Goal: Information Seeking & Learning: Check status

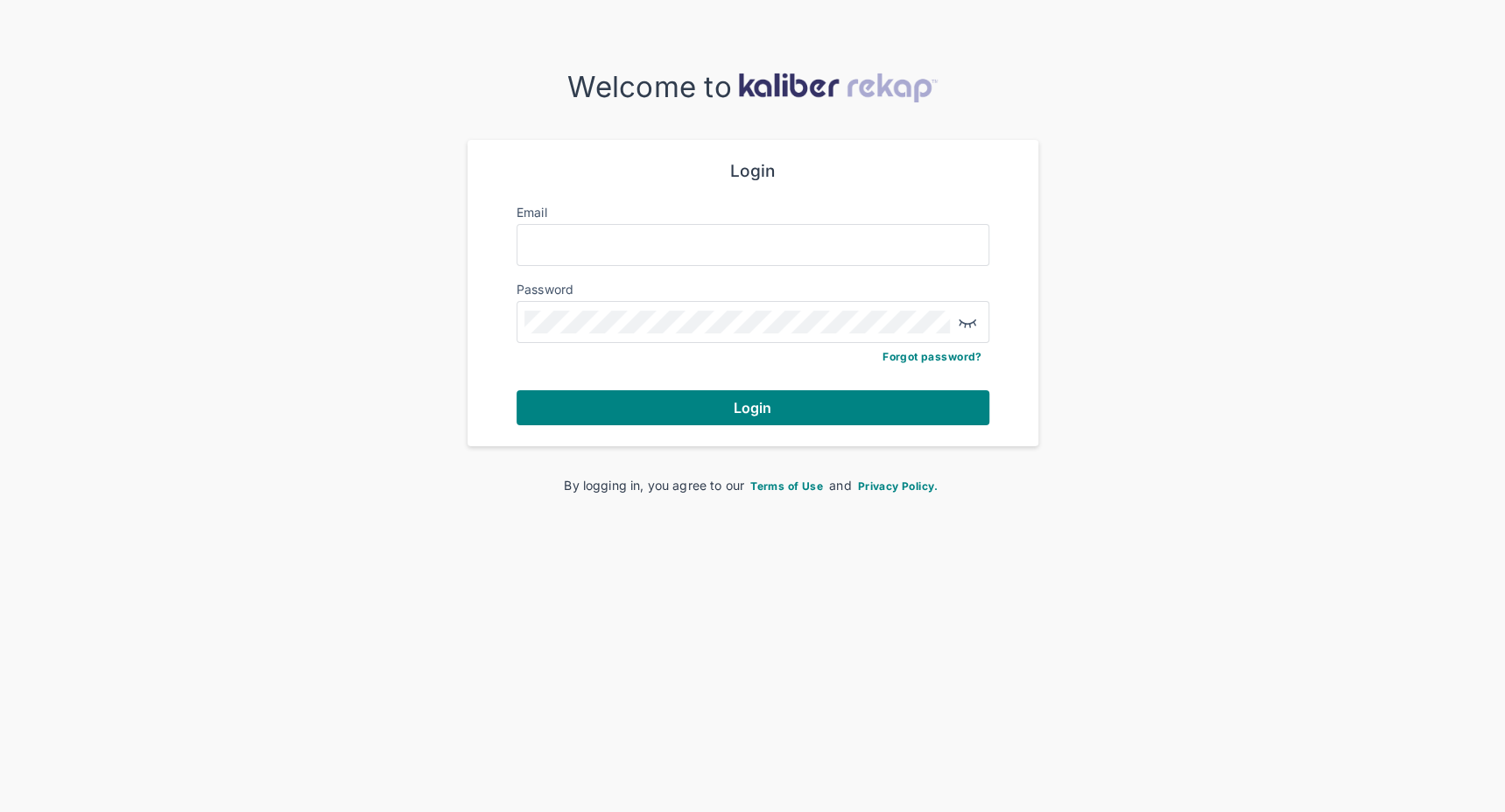
click at [664, 281] on div "Password" at bounding box center [752, 288] width 473 height 18
click at [663, 246] on input "Email" at bounding box center [752, 246] width 457 height 23
type input "**********"
click at [723, 417] on button "Login" at bounding box center [752, 408] width 473 height 35
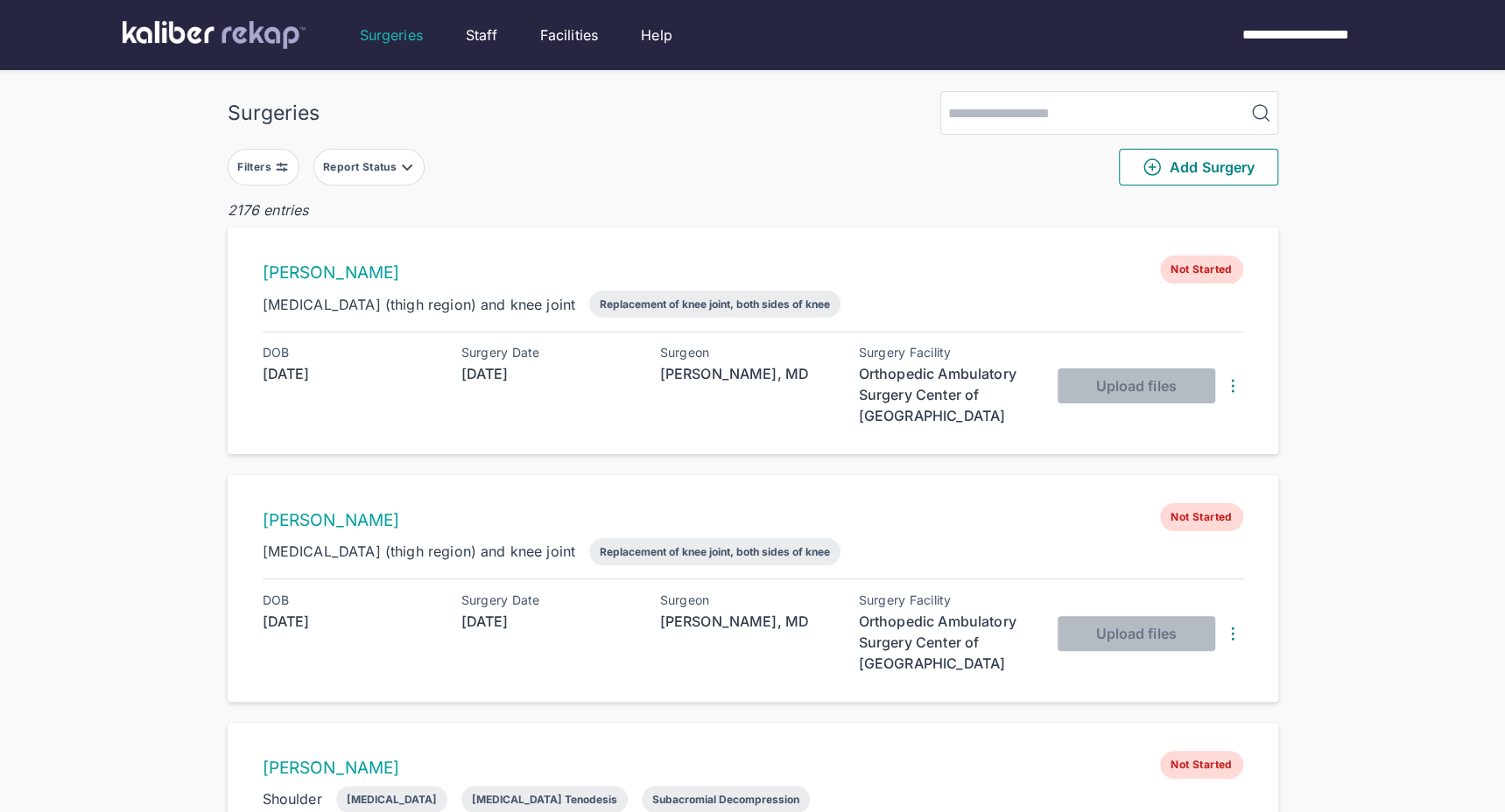
click at [275, 178] on button "Filters" at bounding box center [264, 167] width 72 height 37
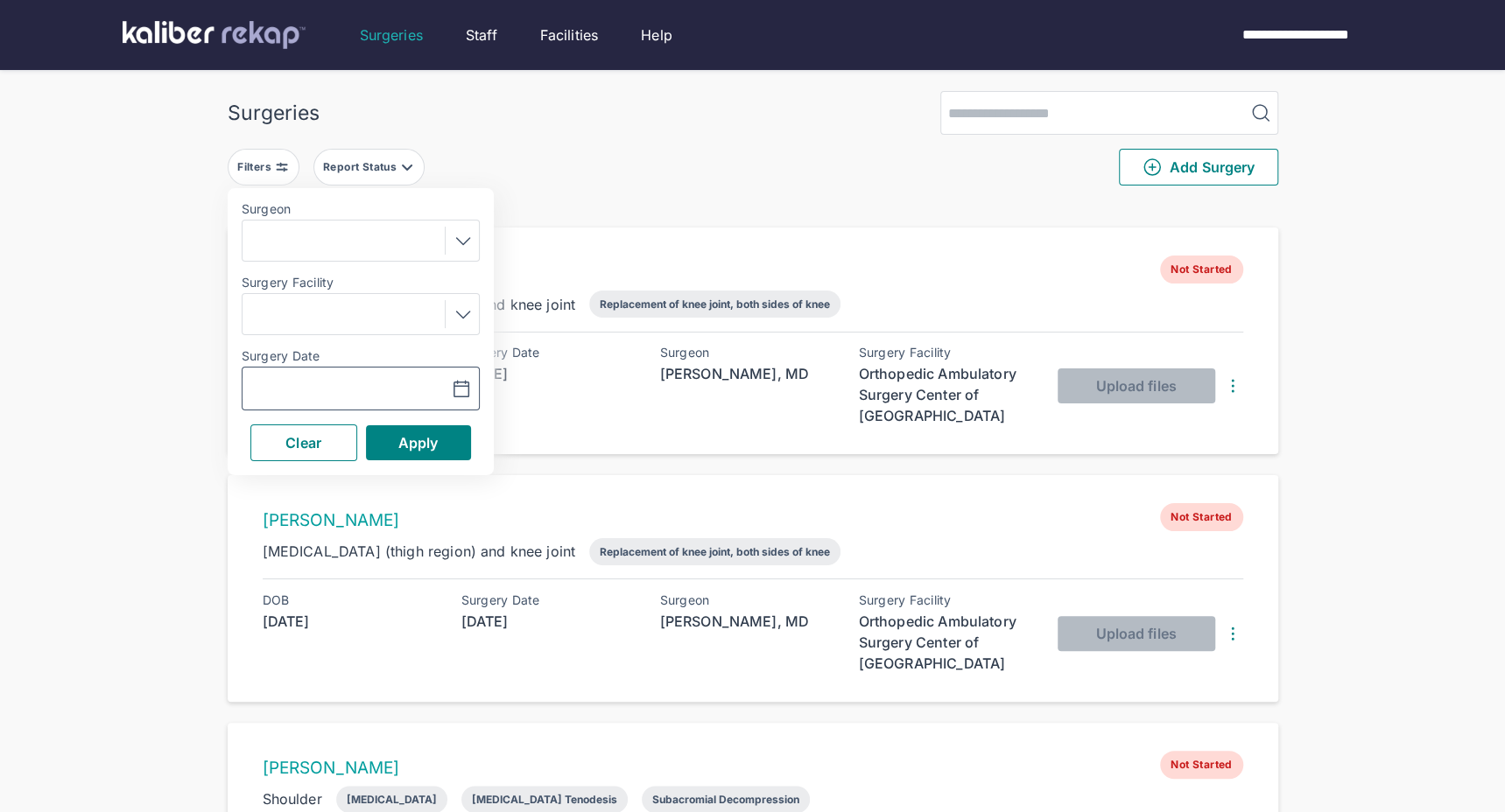
click at [465, 397] on icon "button" at bounding box center [461, 389] width 21 height 21
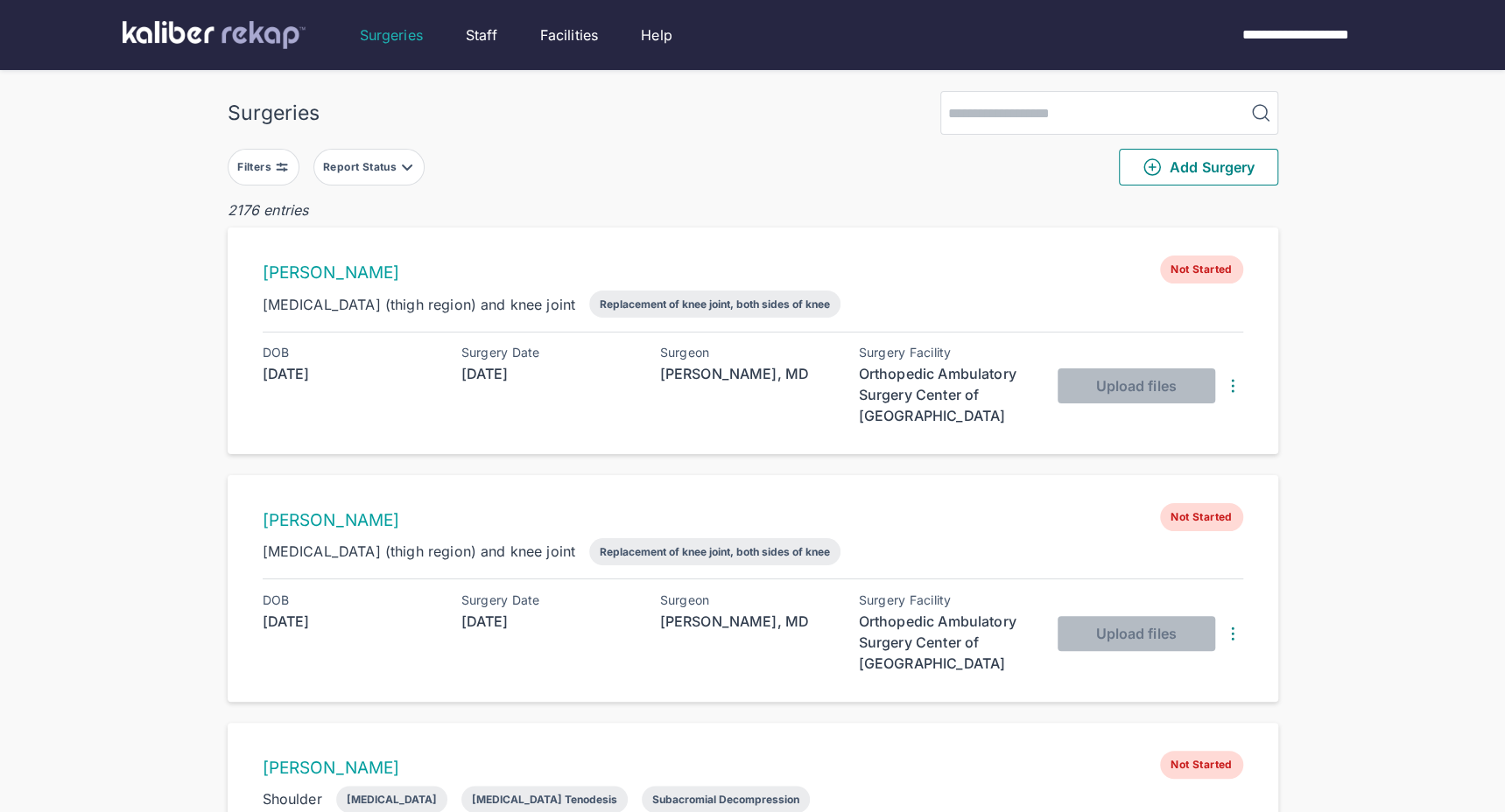
click at [949, 167] on div "Filters Report Status Add Surgery" at bounding box center [753, 167] width 1051 height 65
click at [981, 118] on input "search" at bounding box center [1093, 113] width 304 height 42
click at [868, 140] on div "Filters Report Status Add Surgery" at bounding box center [753, 167] width 1051 height 65
click at [1012, 110] on input "***" at bounding box center [1093, 113] width 304 height 42
type input "*"
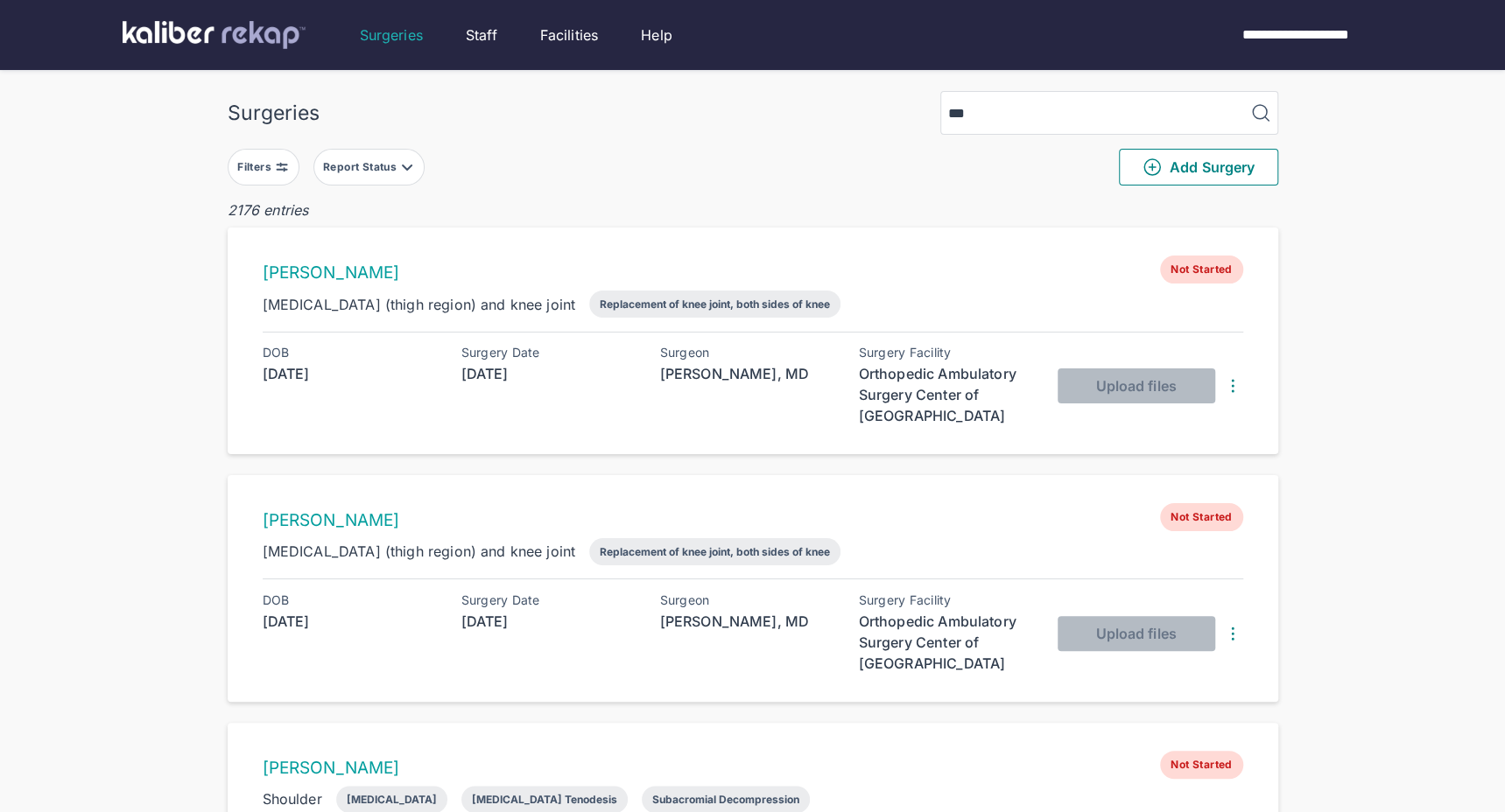
type input "***"
click at [1264, 113] on img at bounding box center [1261, 113] width 21 height 21
click at [1081, 113] on input "***" at bounding box center [1093, 113] width 304 height 42
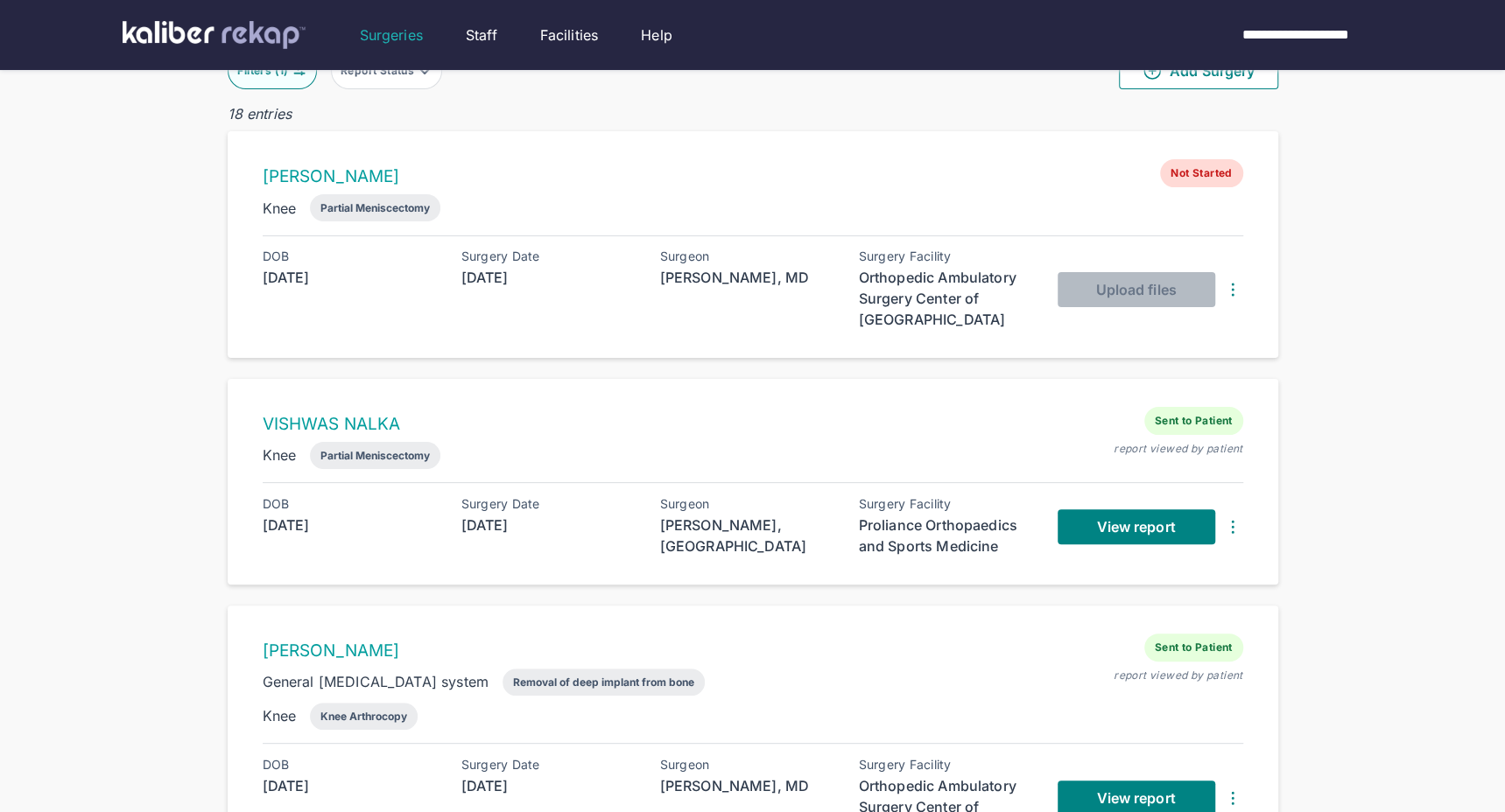
scroll to position [96, 0]
click at [353, 422] on link "VISHWAS NALKA" at bounding box center [332, 424] width 139 height 20
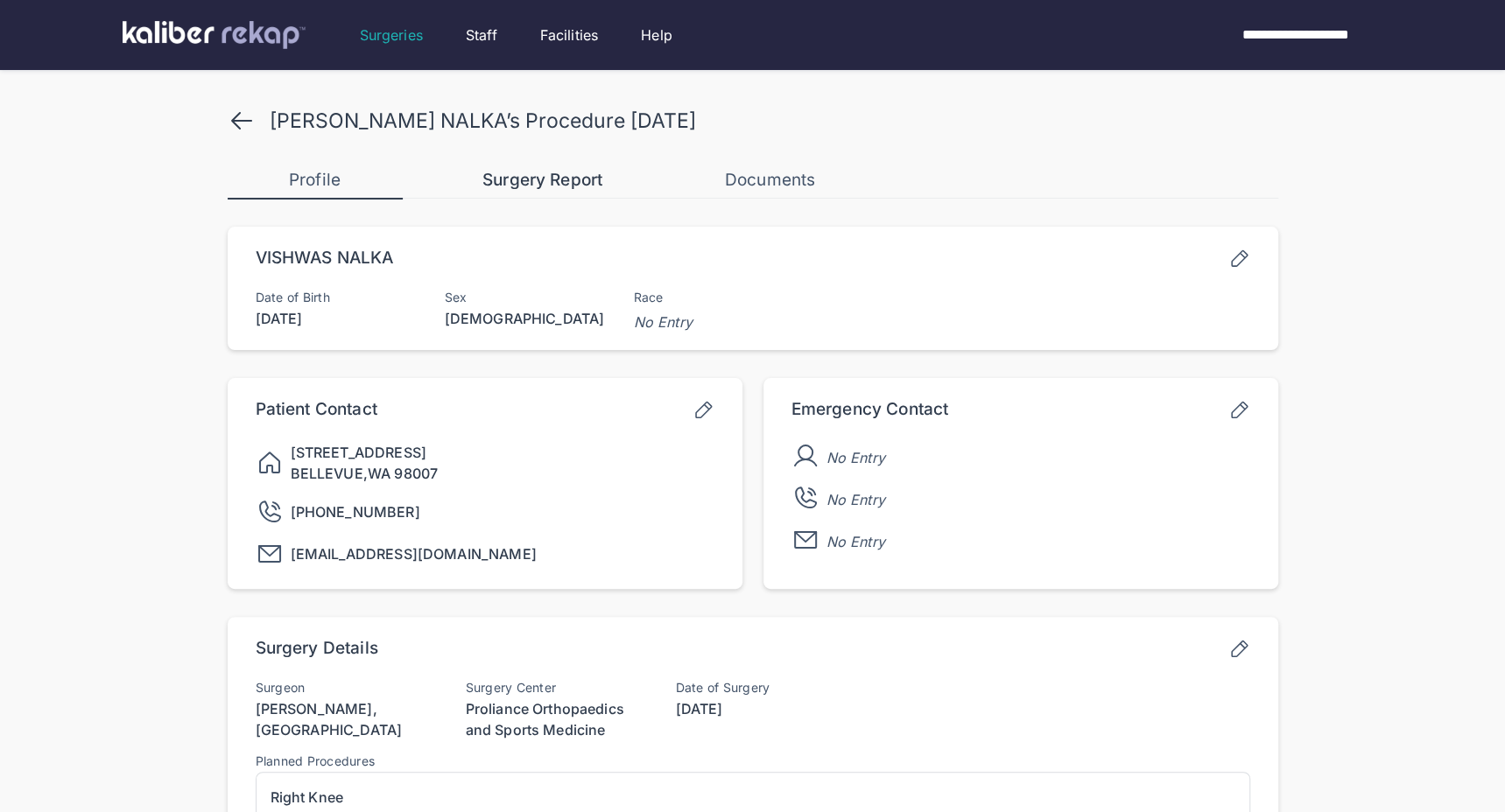
click at [496, 182] on div "Surgery Report" at bounding box center [543, 181] width 175 height 21
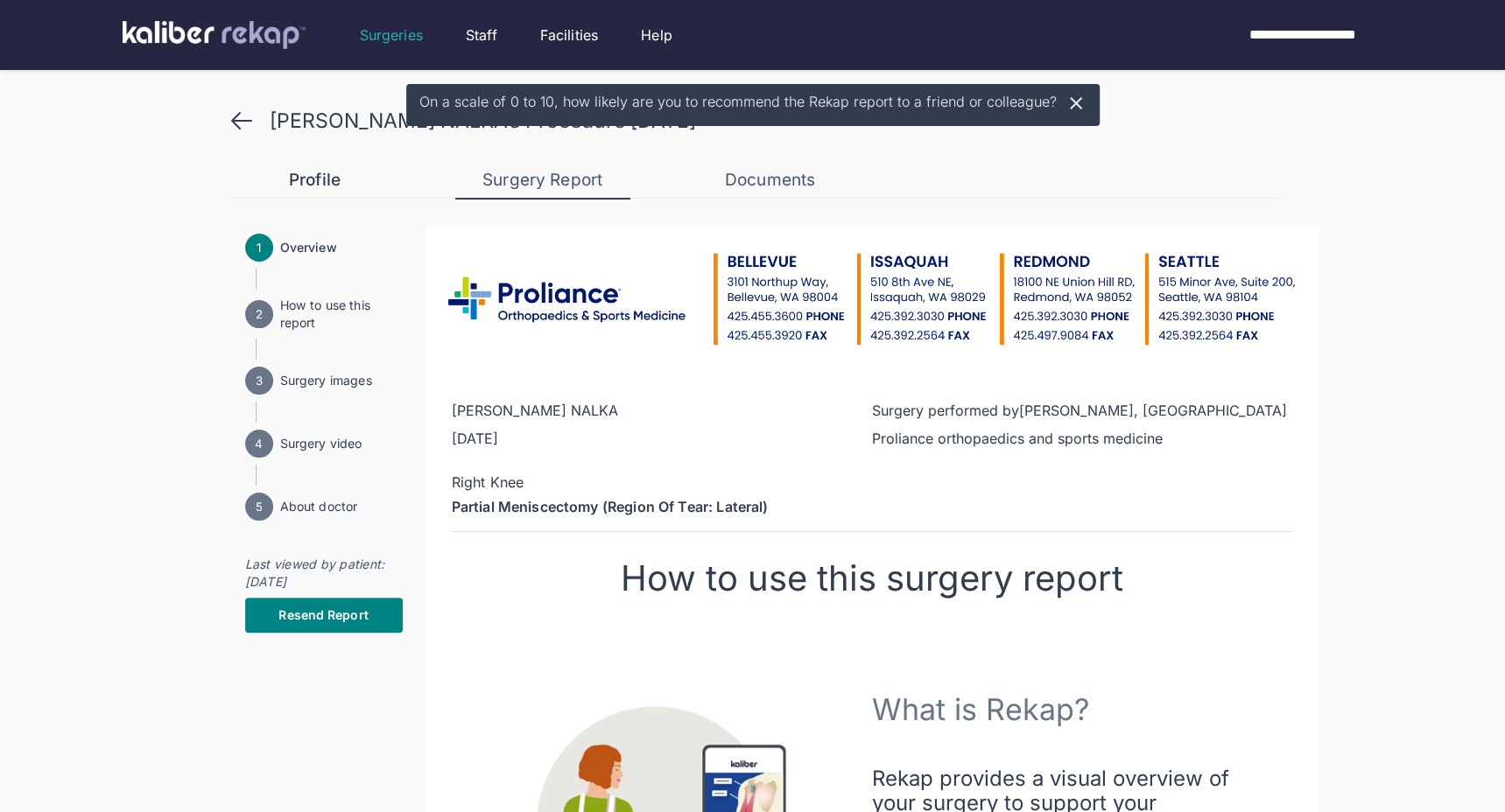
click at [330, 181] on div "Profile" at bounding box center [316, 181] width 175 height 21
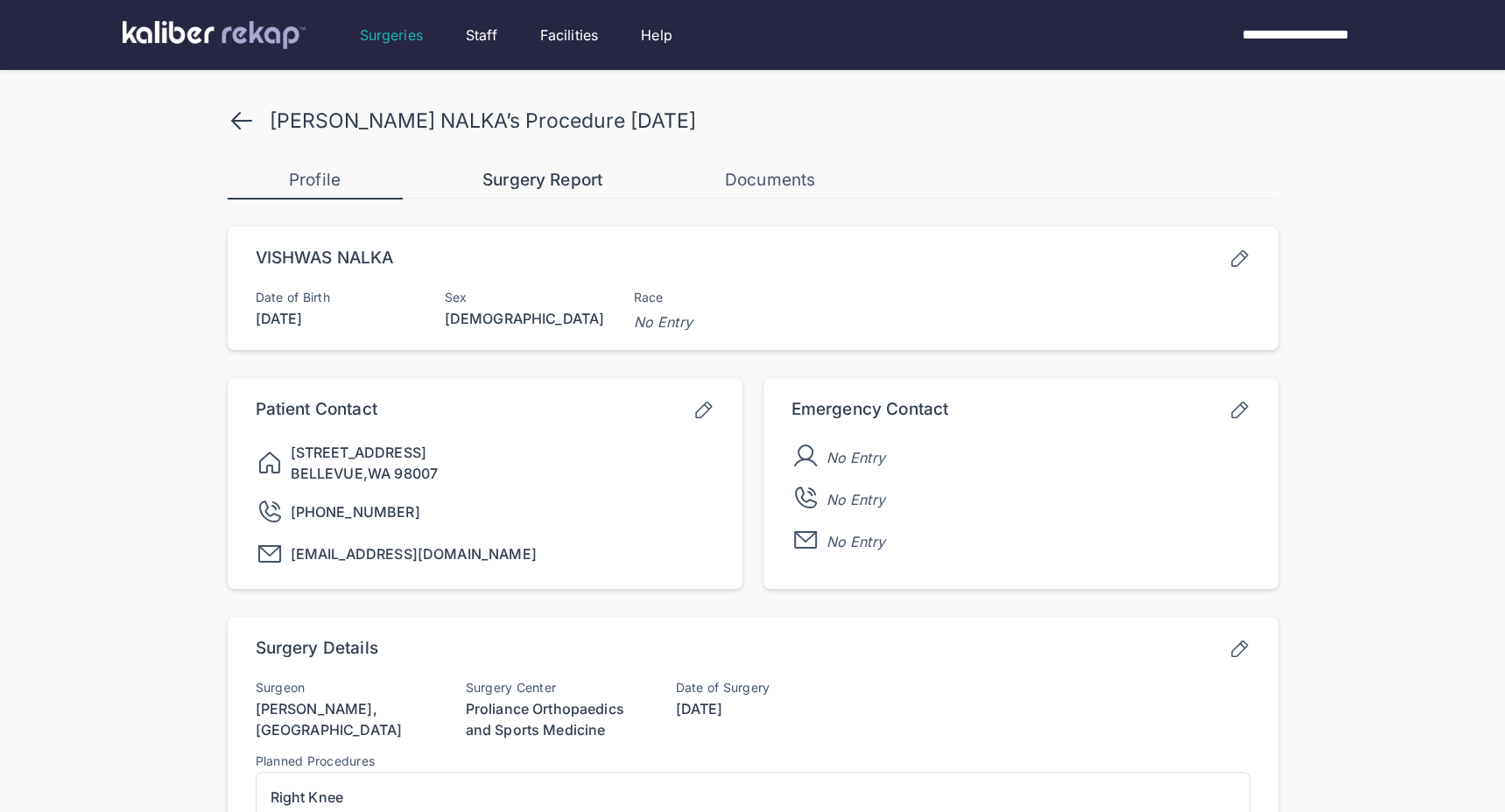
click at [542, 185] on div "Surgery Report" at bounding box center [543, 181] width 175 height 21
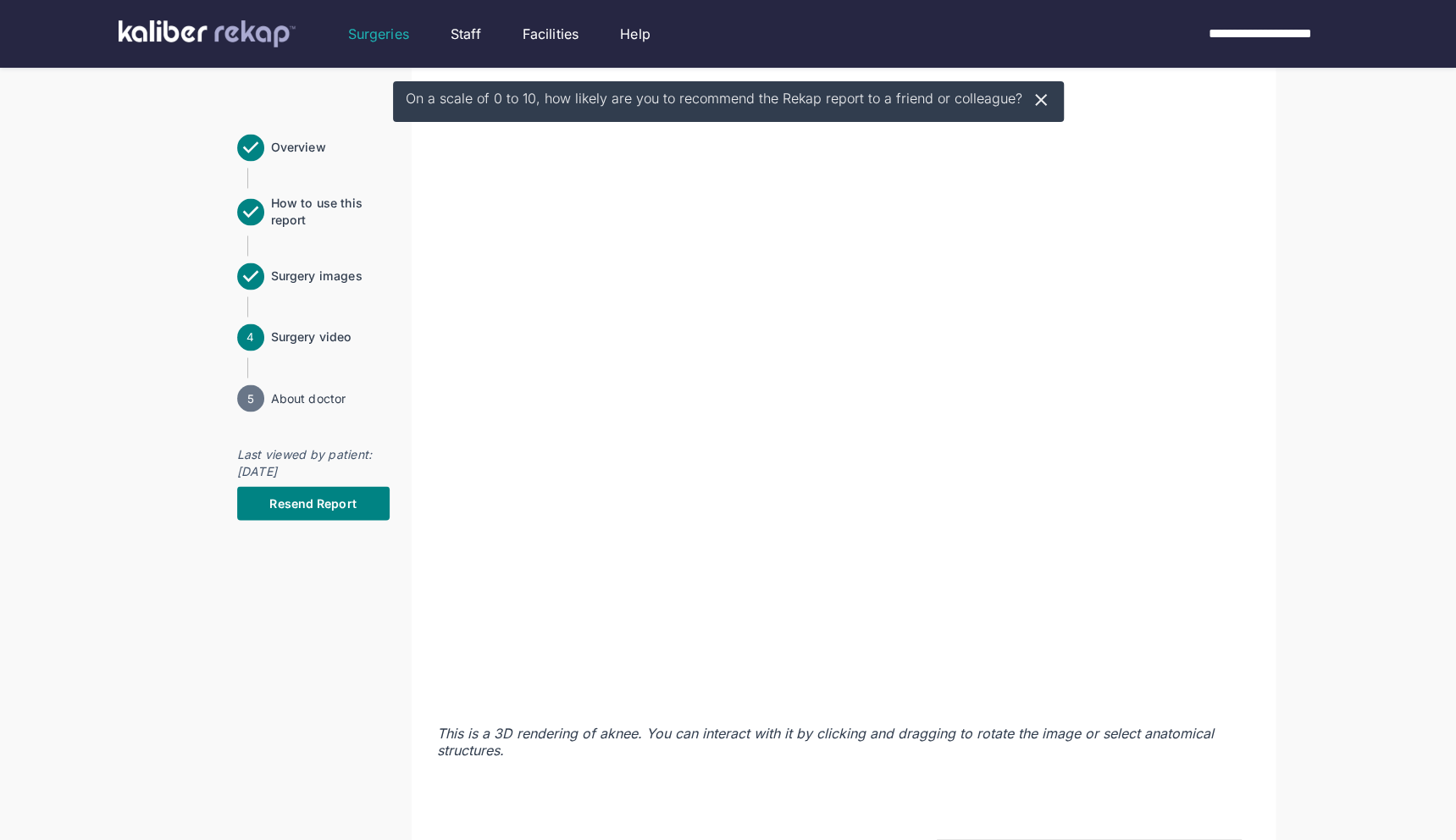
scroll to position [1834, 0]
click at [1032, 99] on icon at bounding box center [1041, 100] width 20 height 20
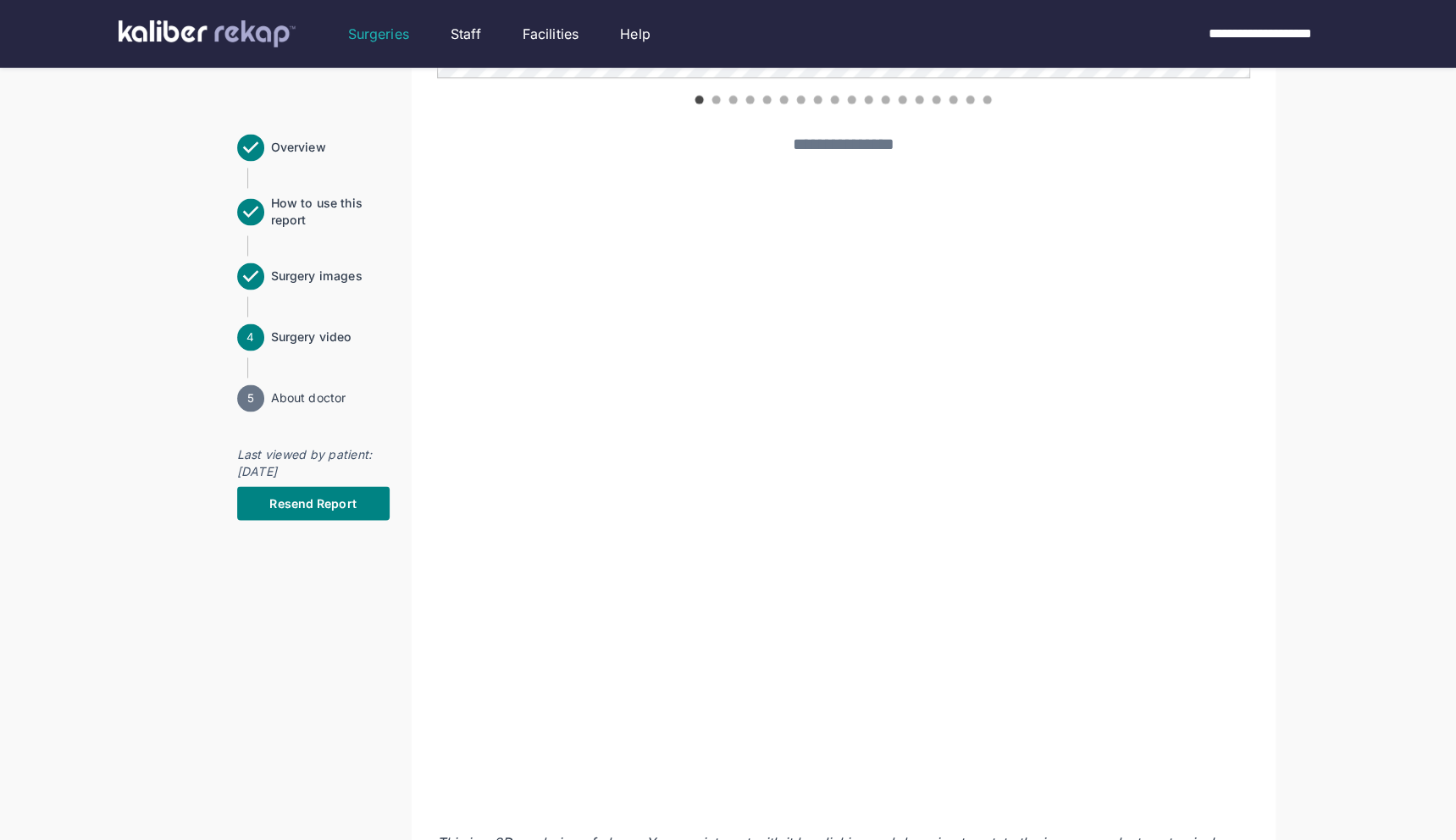
scroll to position [1633, 0]
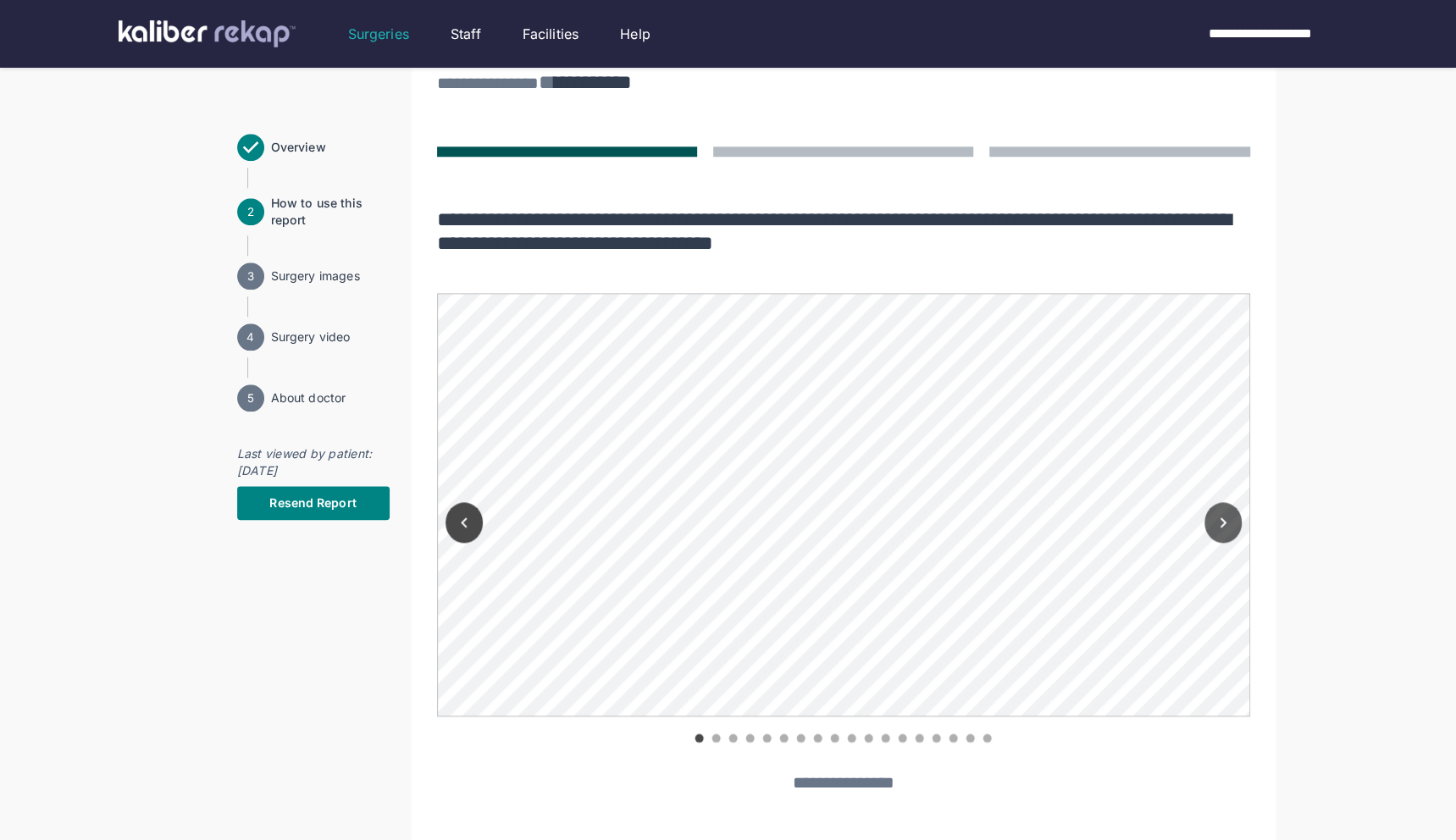
click at [1236, 526] on button "Next" at bounding box center [1224, 523] width 37 height 41
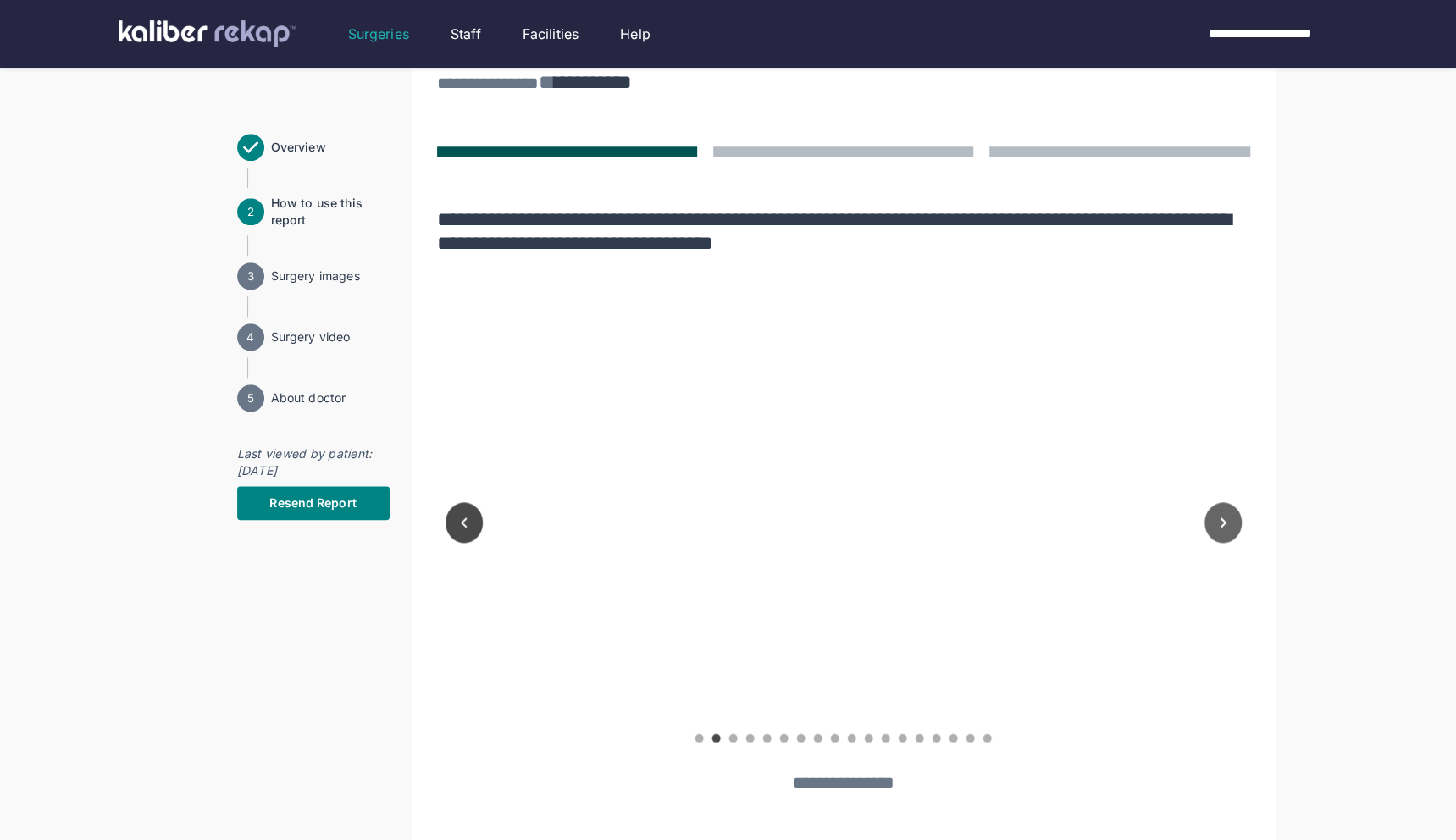
scroll to position [1091, 0]
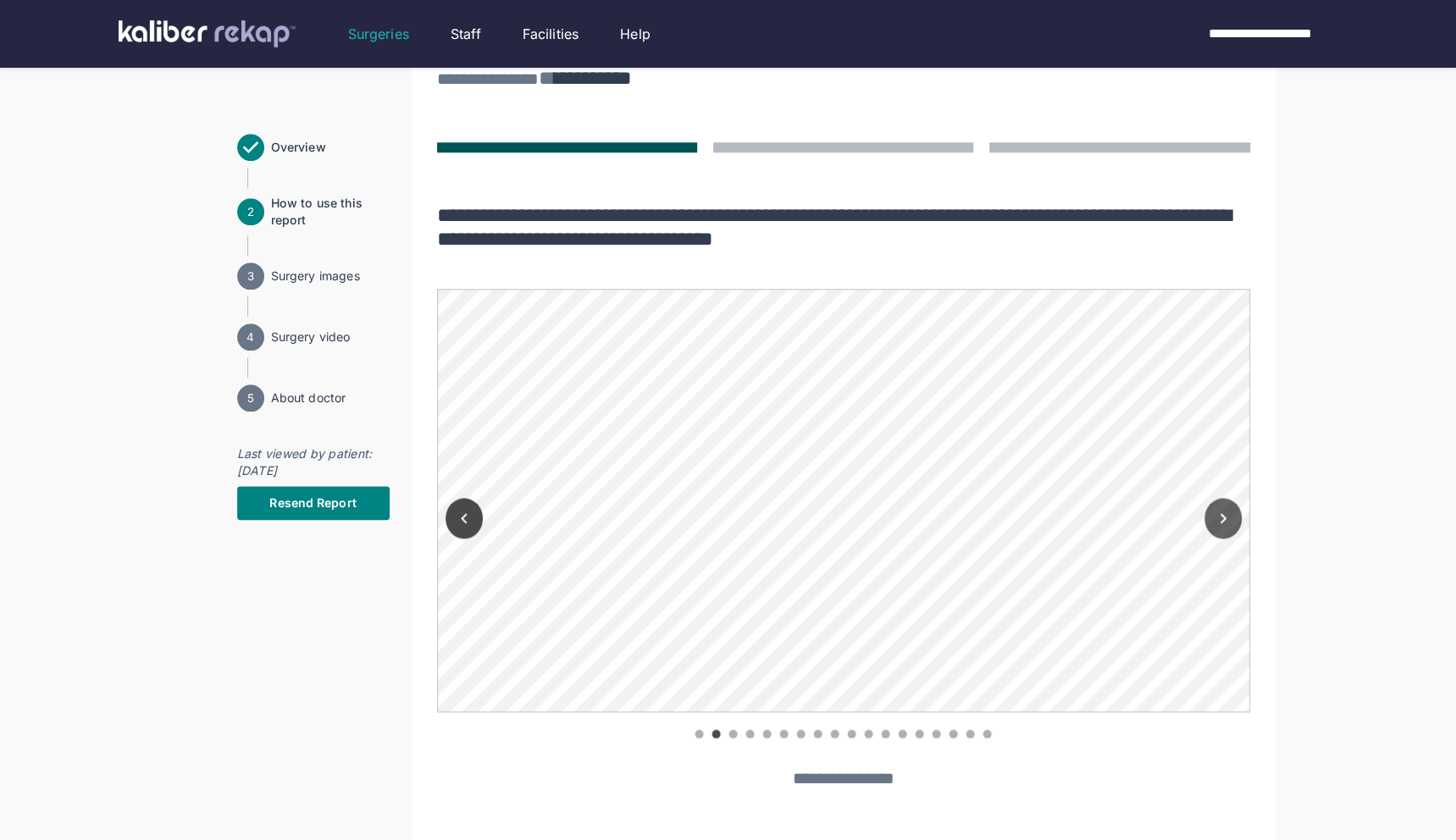
click at [1236, 526] on button "Next" at bounding box center [1224, 518] width 37 height 41
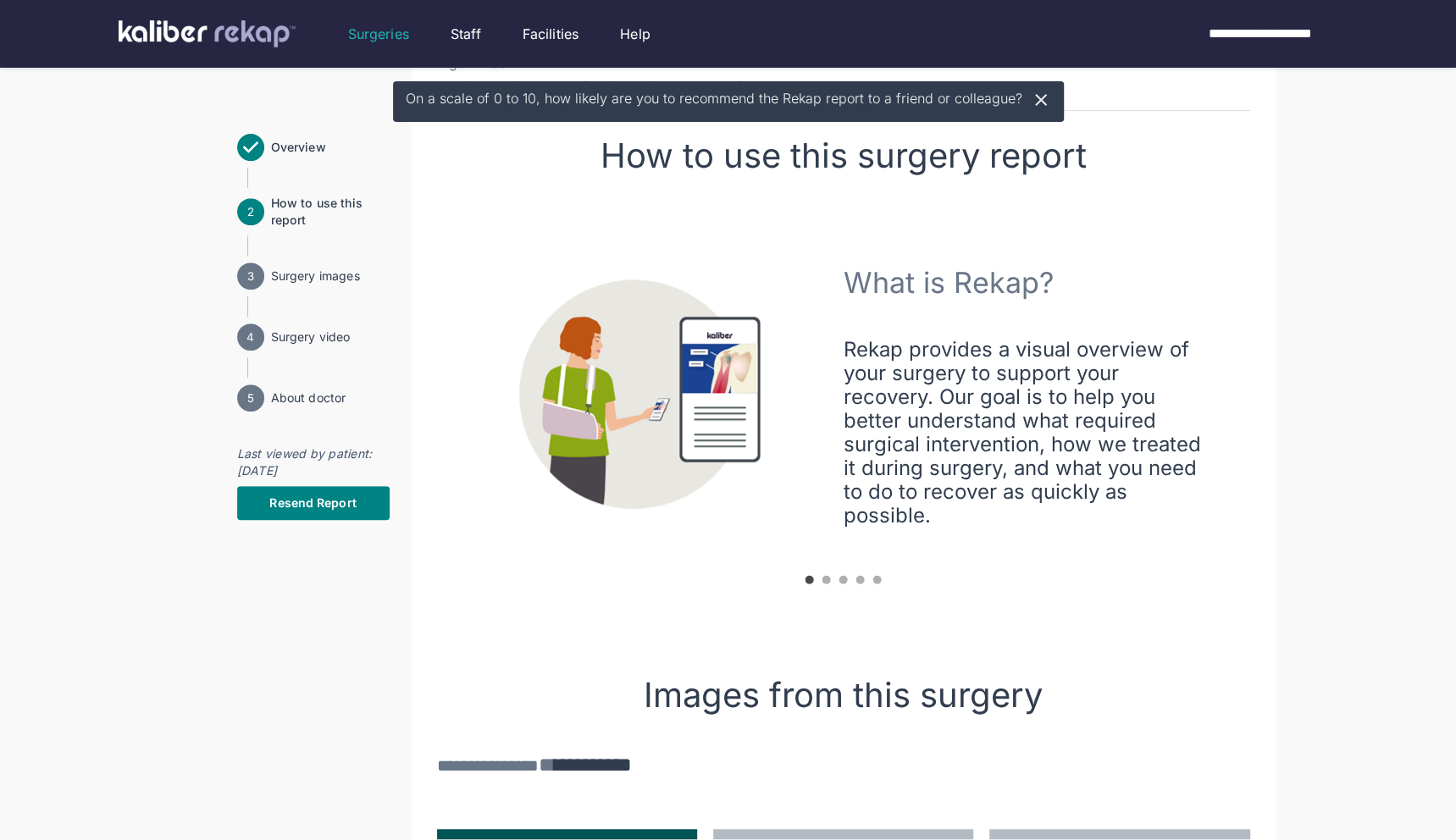
scroll to position [390, 0]
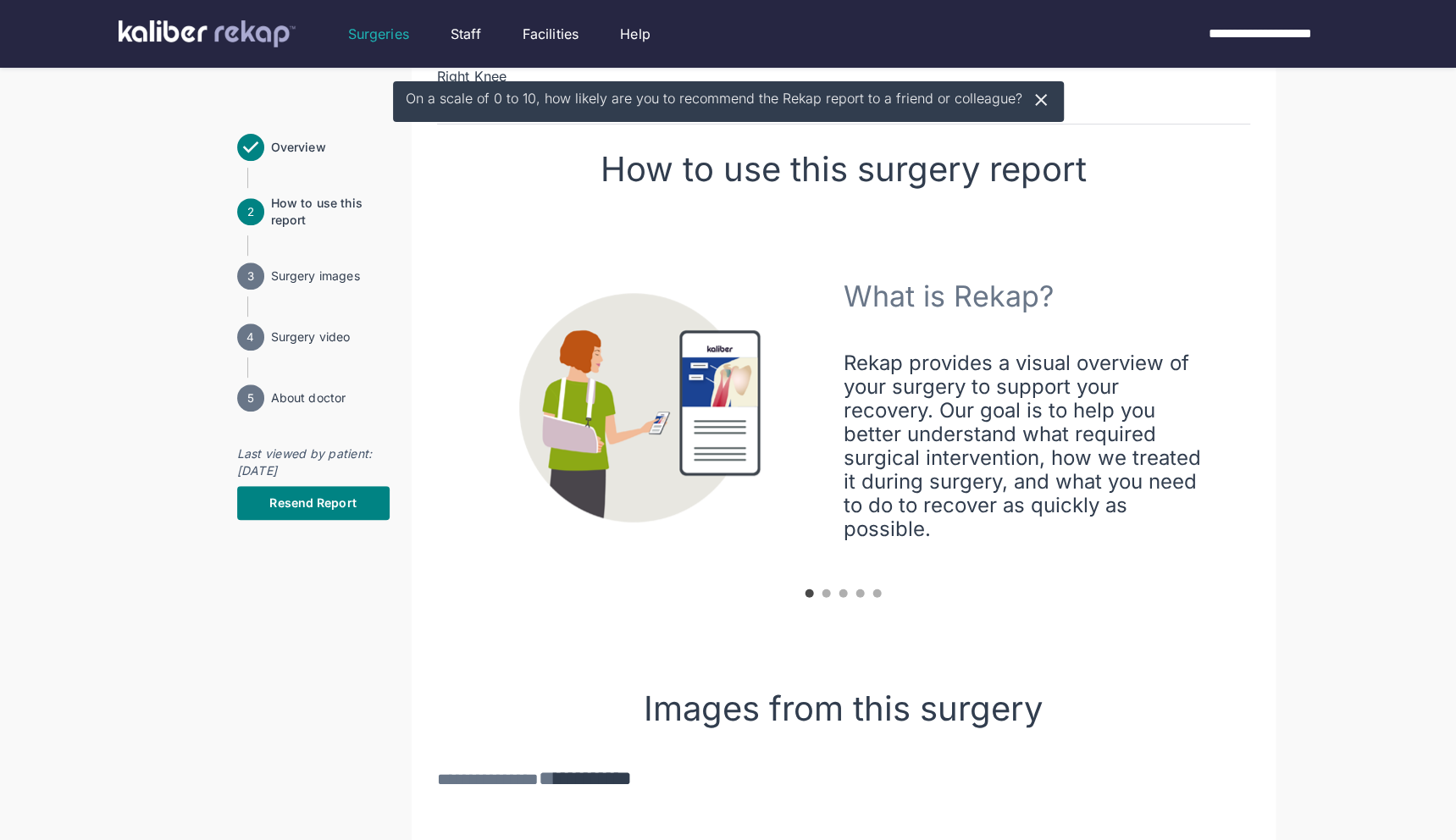
click at [1035, 103] on icon at bounding box center [1041, 100] width 12 height 12
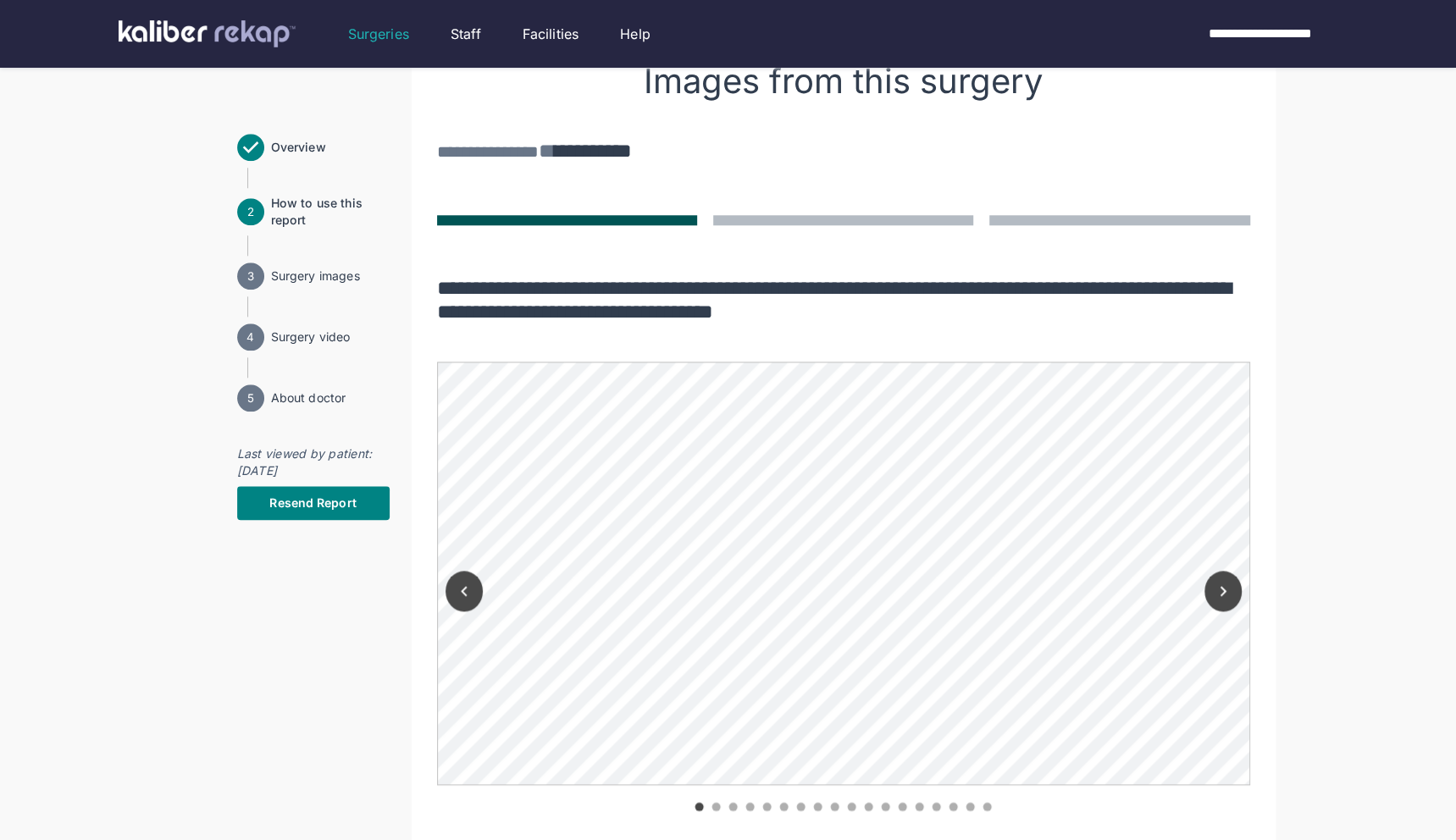
scroll to position [1040, 0]
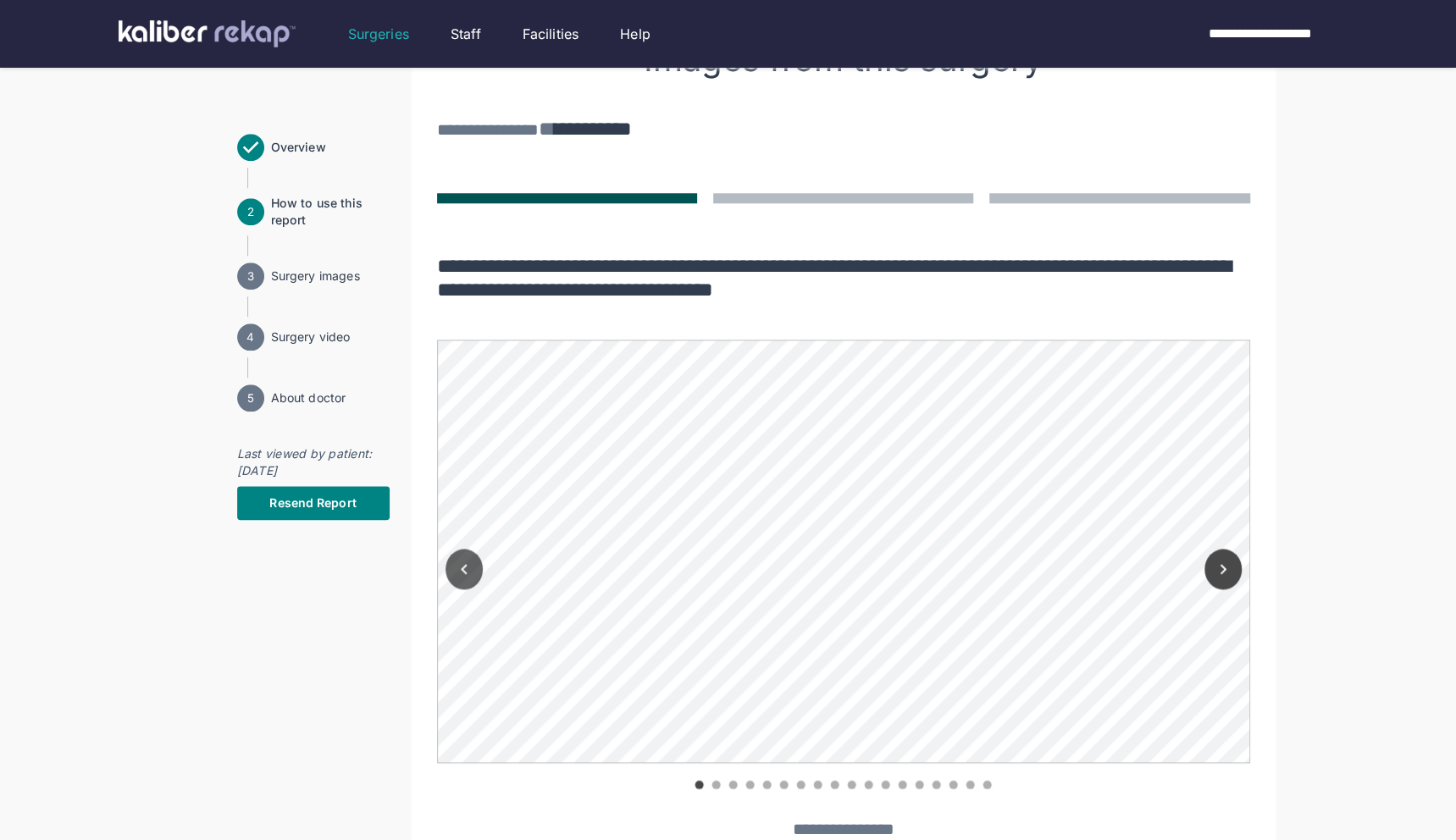
click at [463, 567] on icon "Previous" at bounding box center [464, 569] width 20 height 20
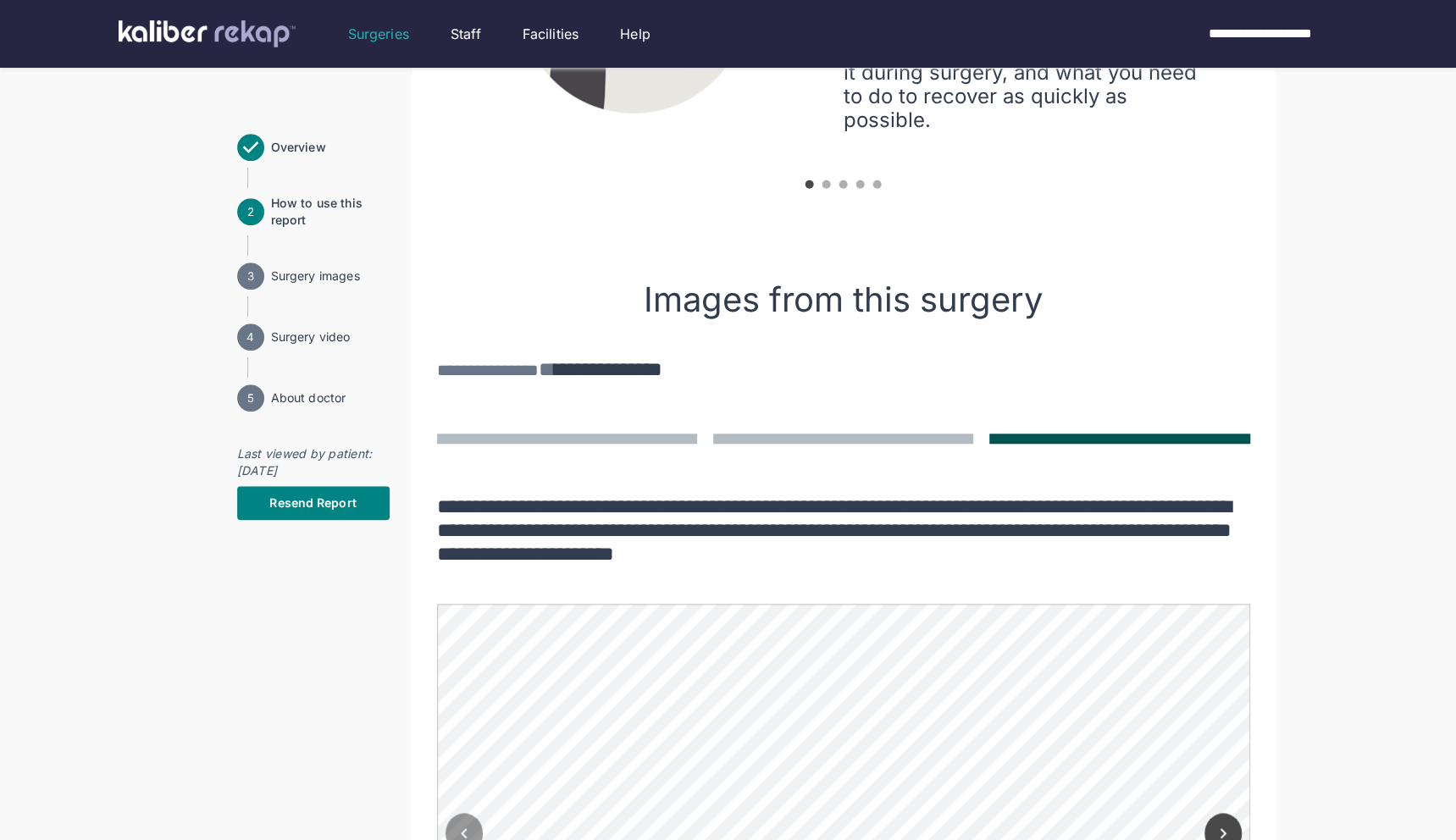
scroll to position [798, 0]
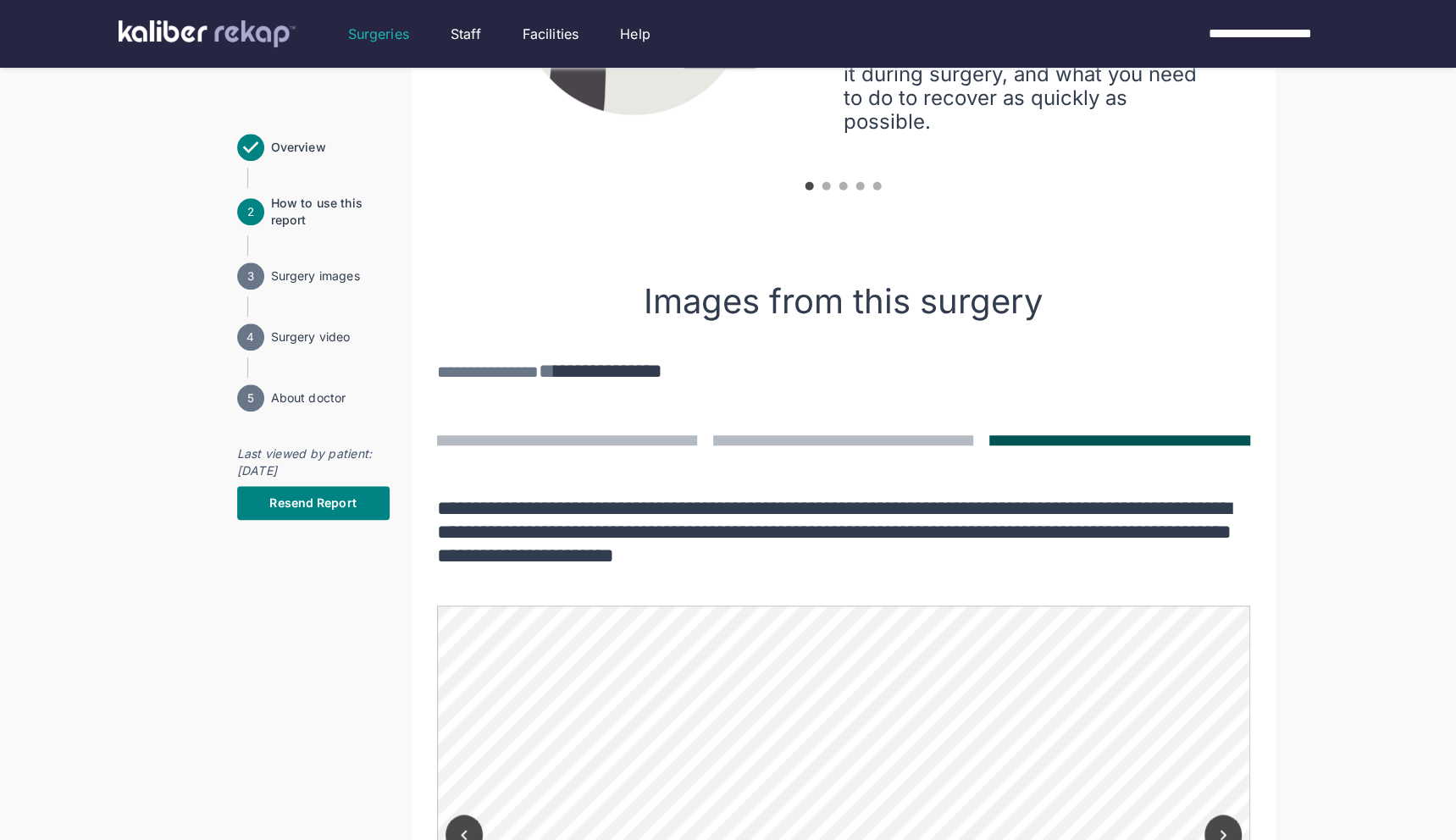
click at [253, 30] on img at bounding box center [207, 34] width 177 height 27
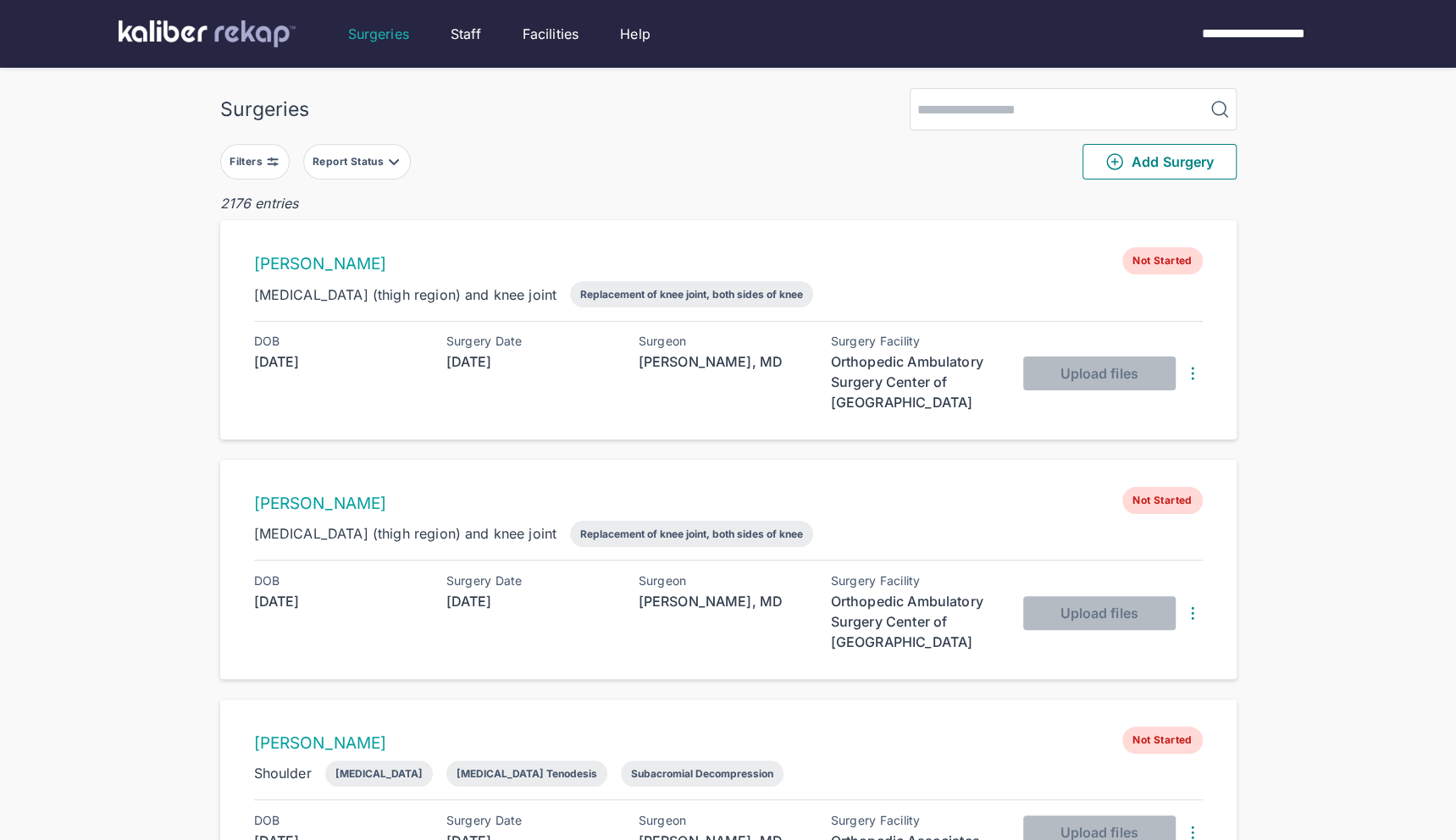
click at [286, 164] on button "Filters" at bounding box center [255, 162] width 70 height 36
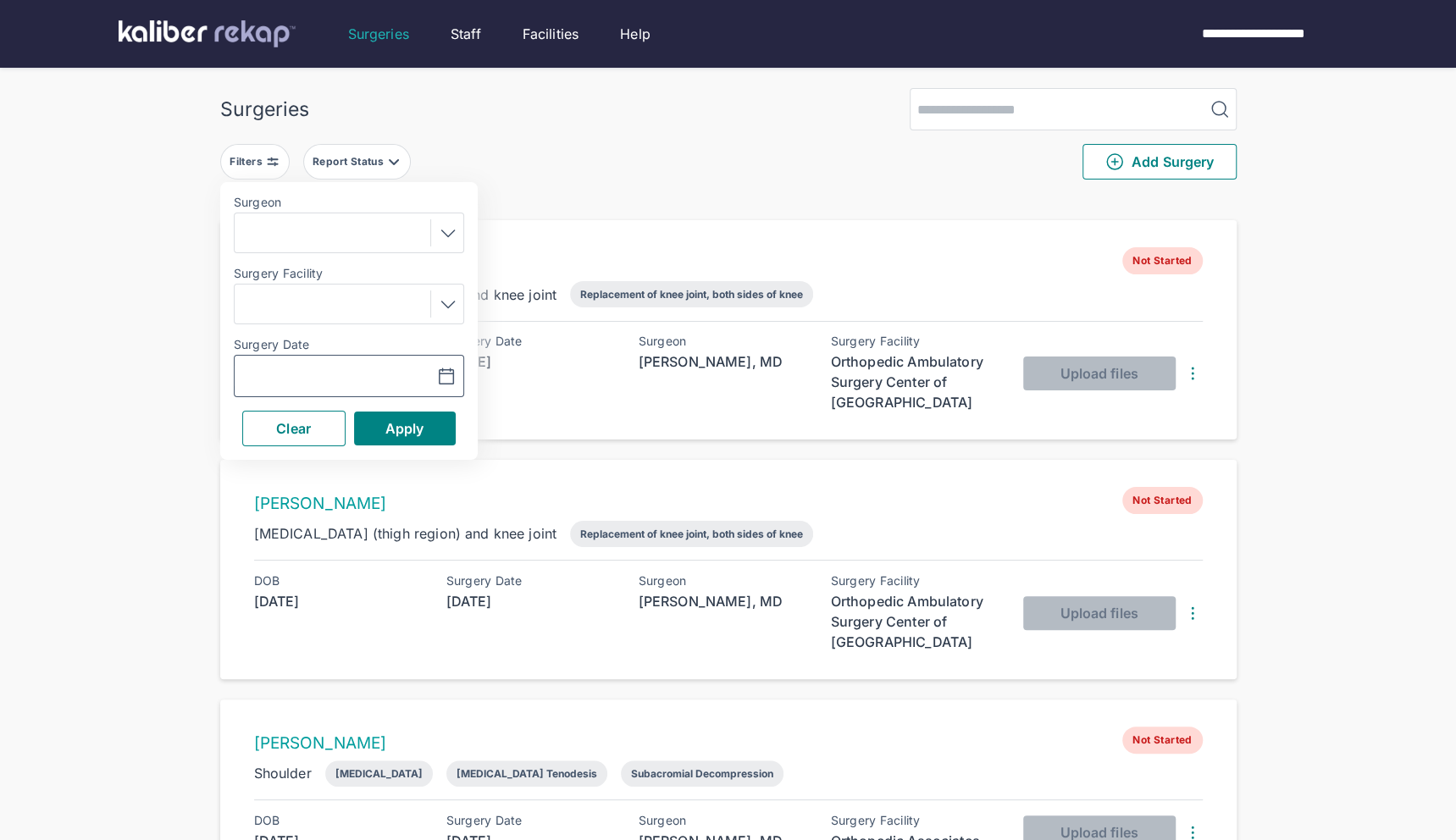
click at [440, 387] on button "button" at bounding box center [404, 376] width 117 height 39
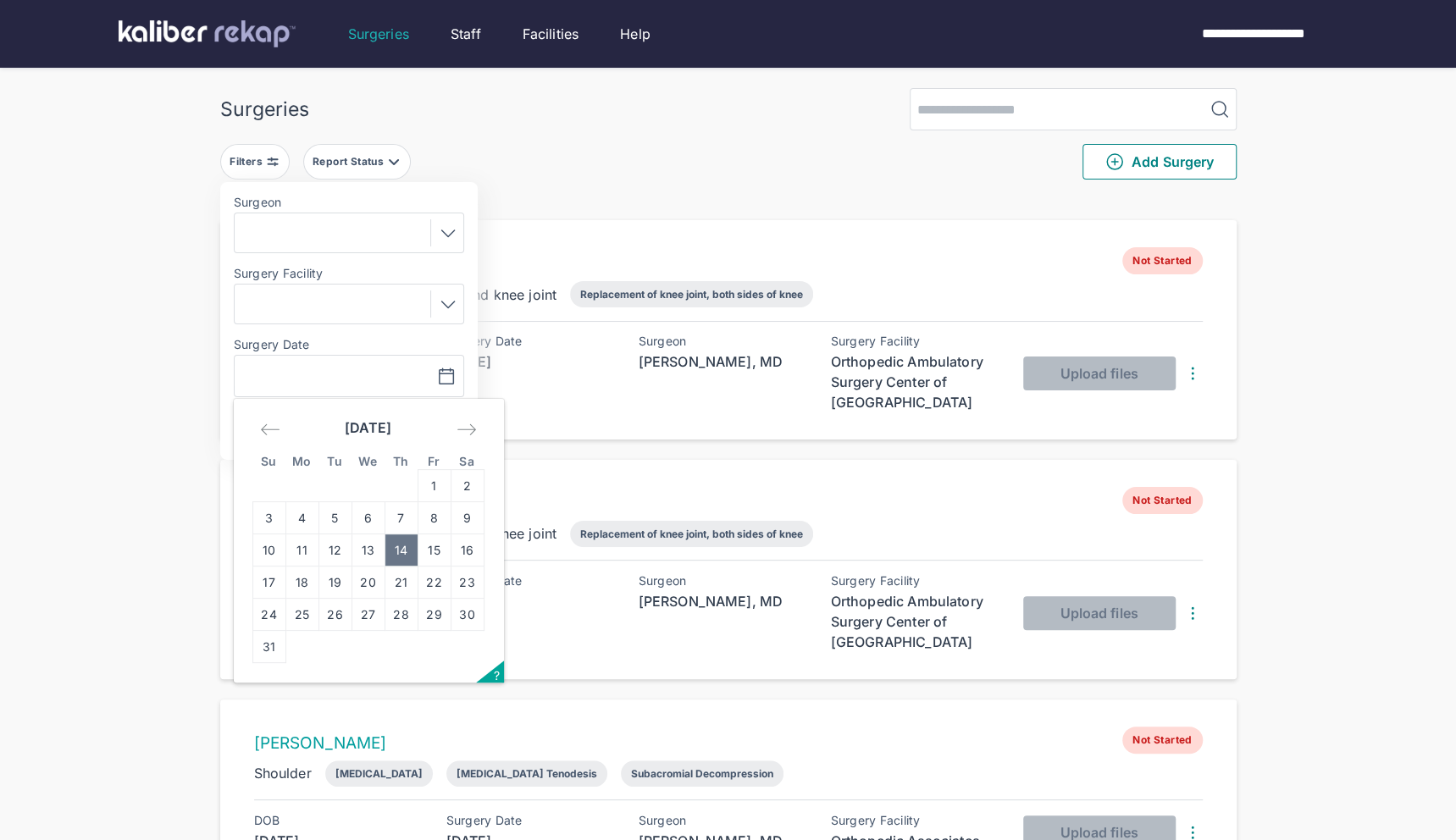
click at [406, 552] on td "14" at bounding box center [400, 551] width 33 height 32
type input "**********"
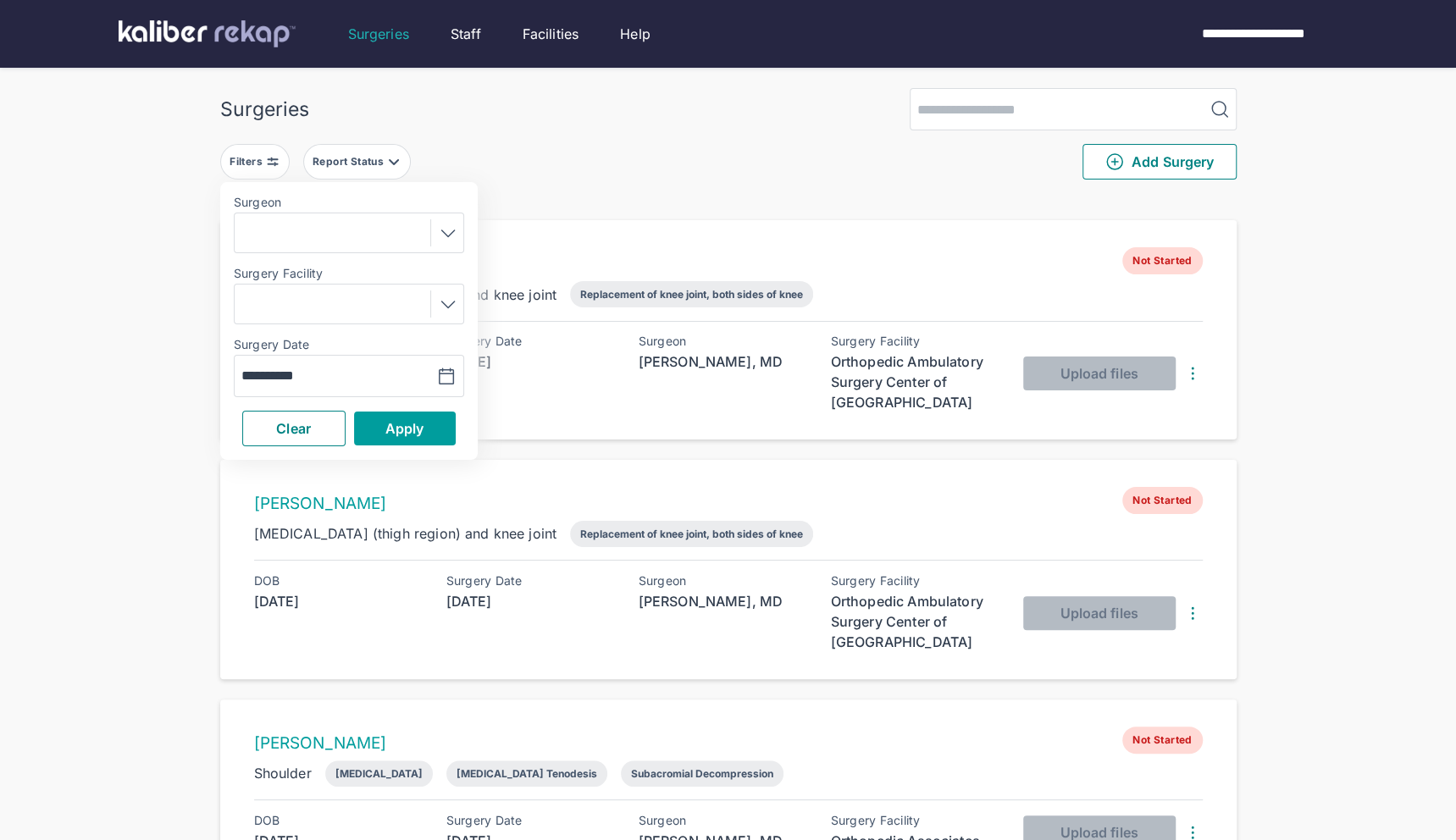
click at [423, 413] on button "Apply" at bounding box center [405, 428] width 102 height 34
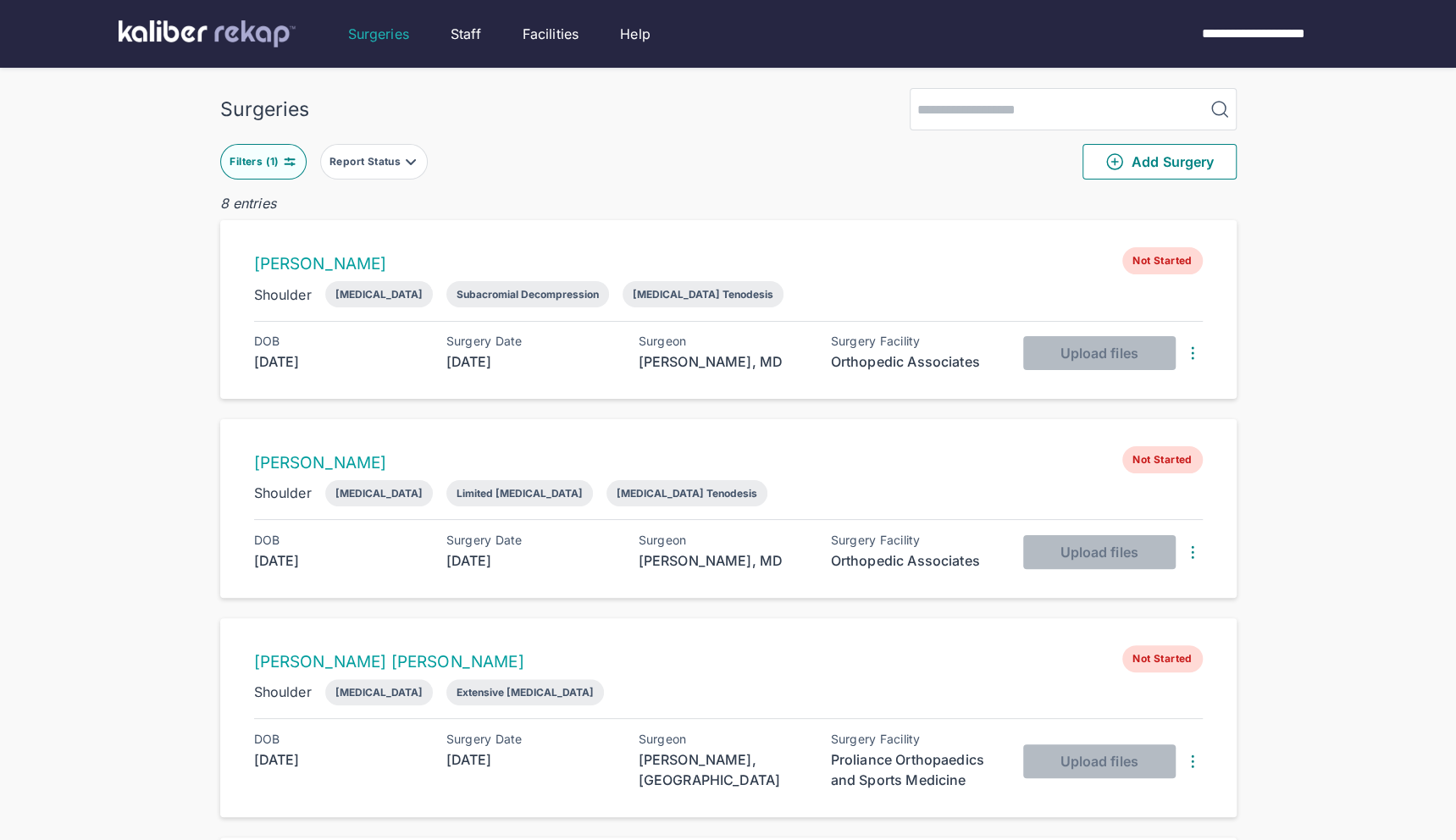
click at [234, 150] on button "Filters ( 1 )" at bounding box center [264, 162] width 87 height 36
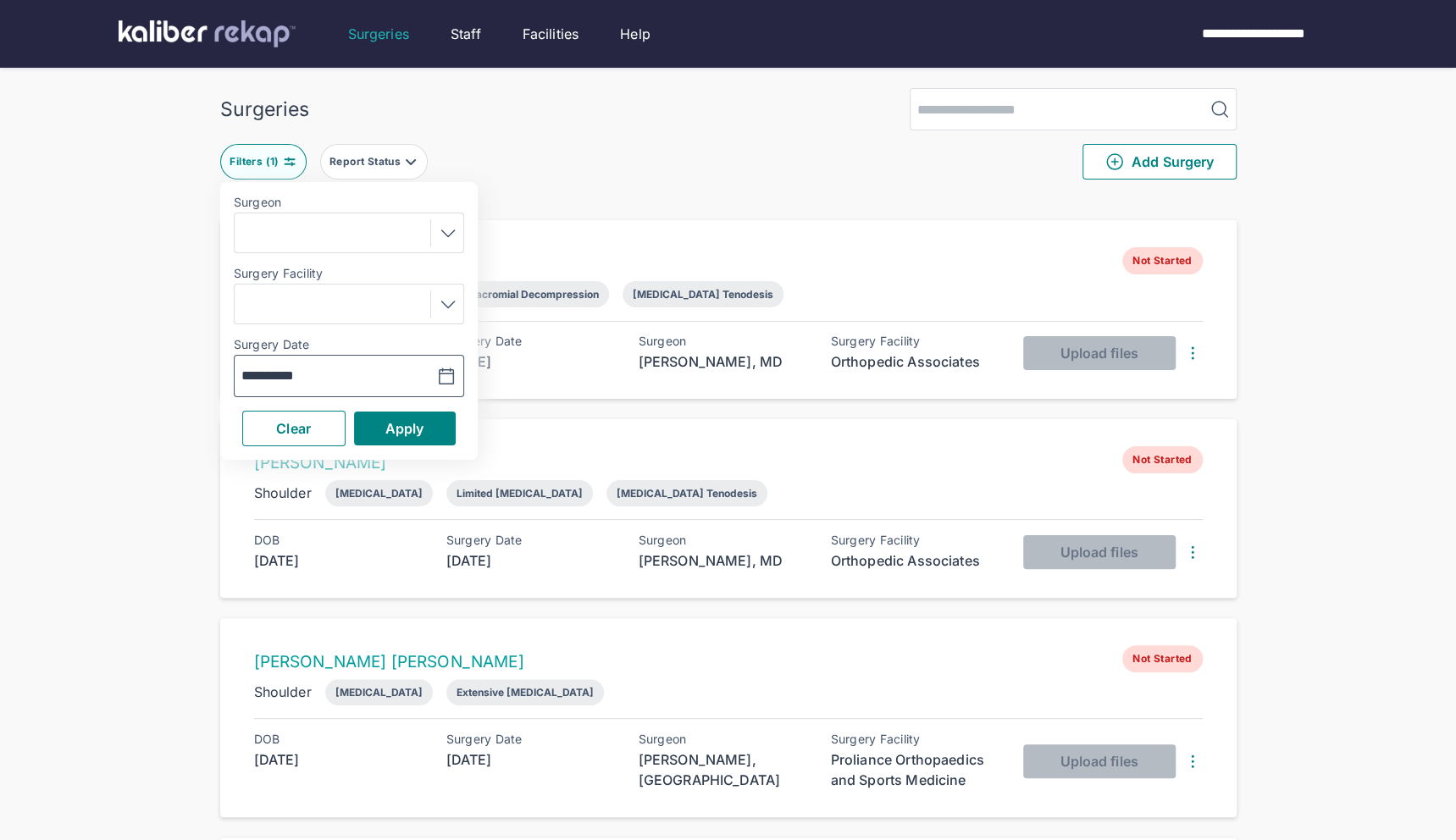
click at [435, 361] on button "button" at bounding box center [404, 376] width 117 height 39
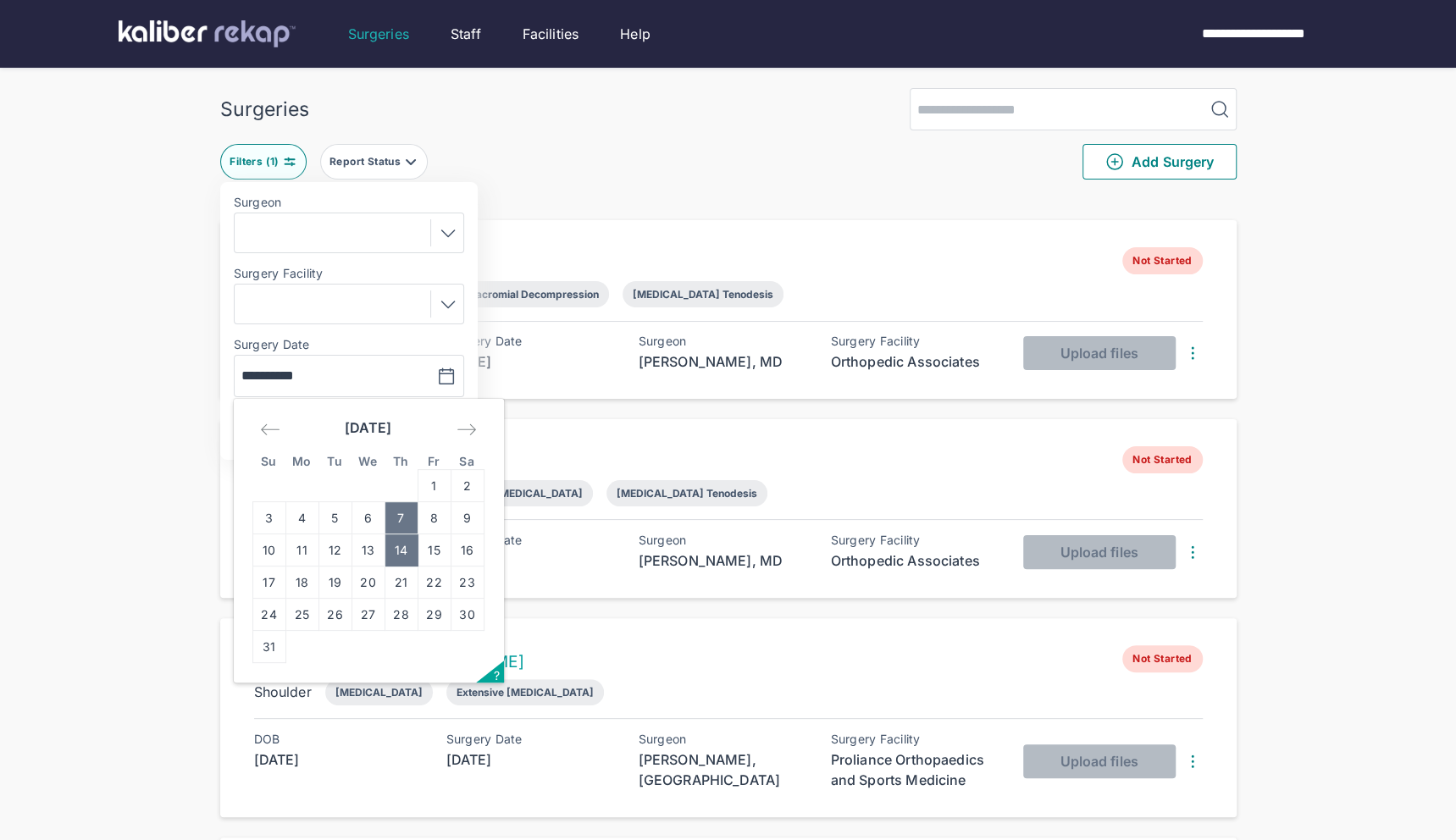
click at [404, 515] on td "7" at bounding box center [400, 518] width 33 height 32
type input "**********"
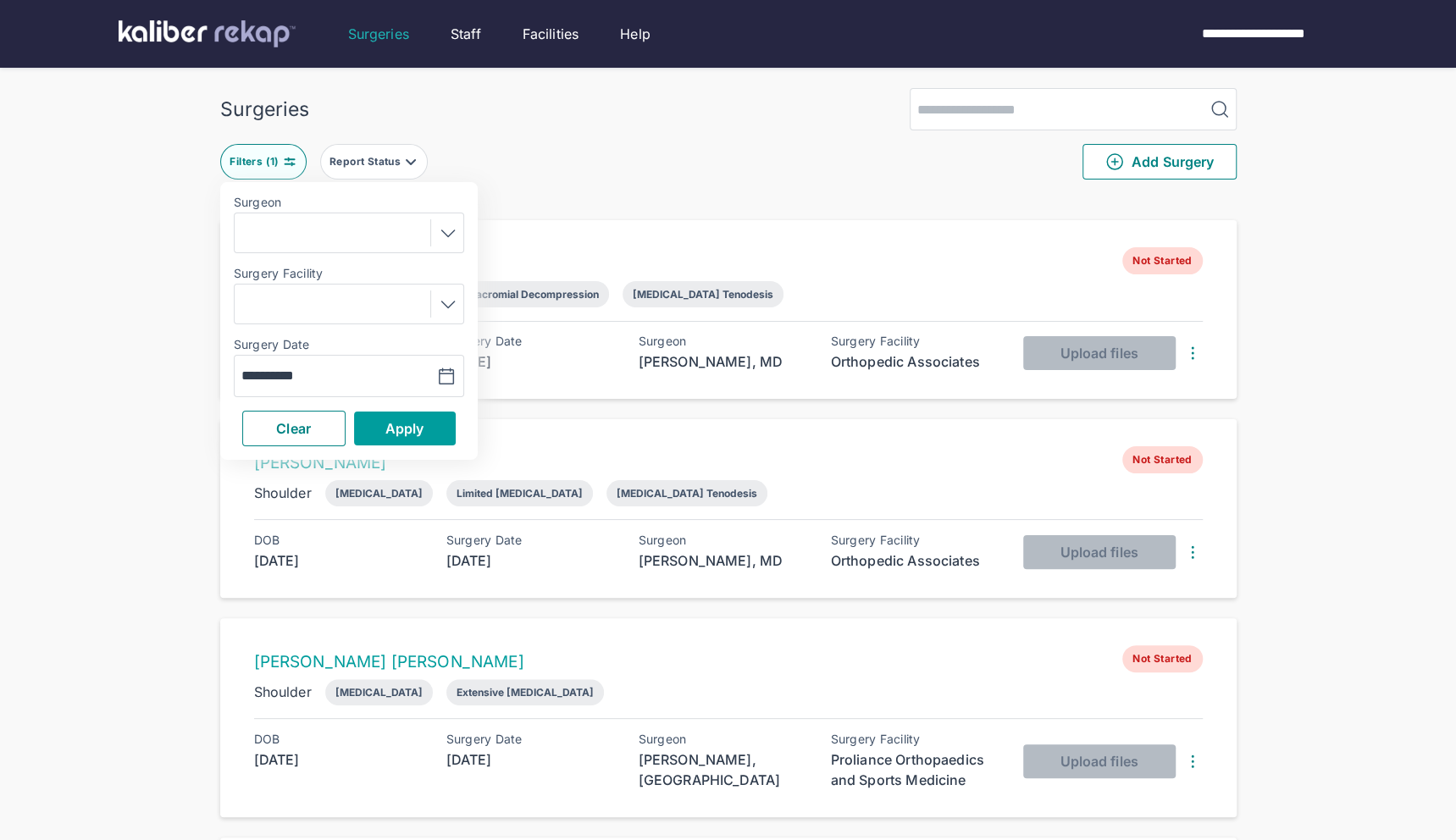
click at [448, 428] on button "Apply" at bounding box center [405, 428] width 102 height 34
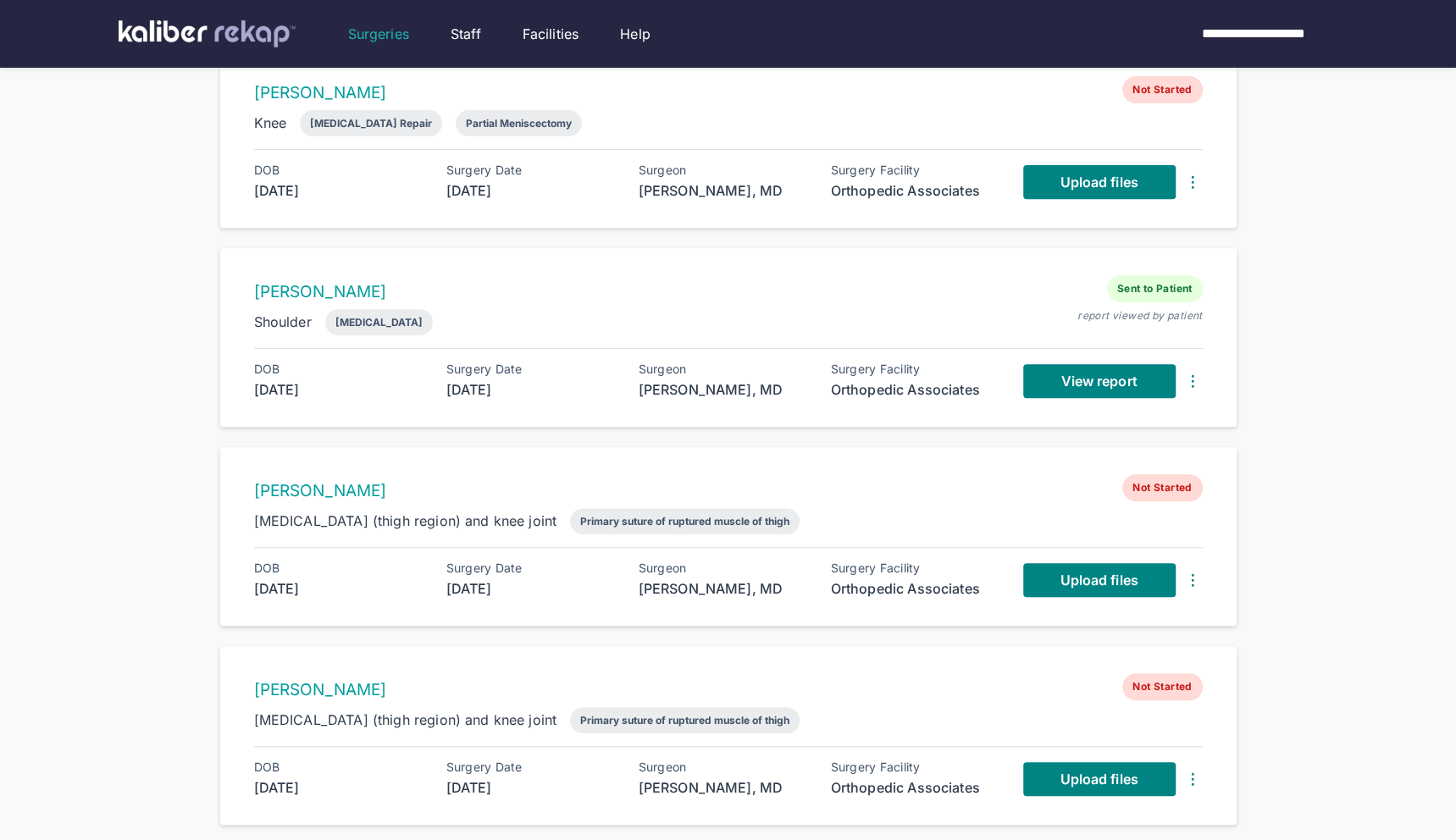
scroll to position [367, 0]
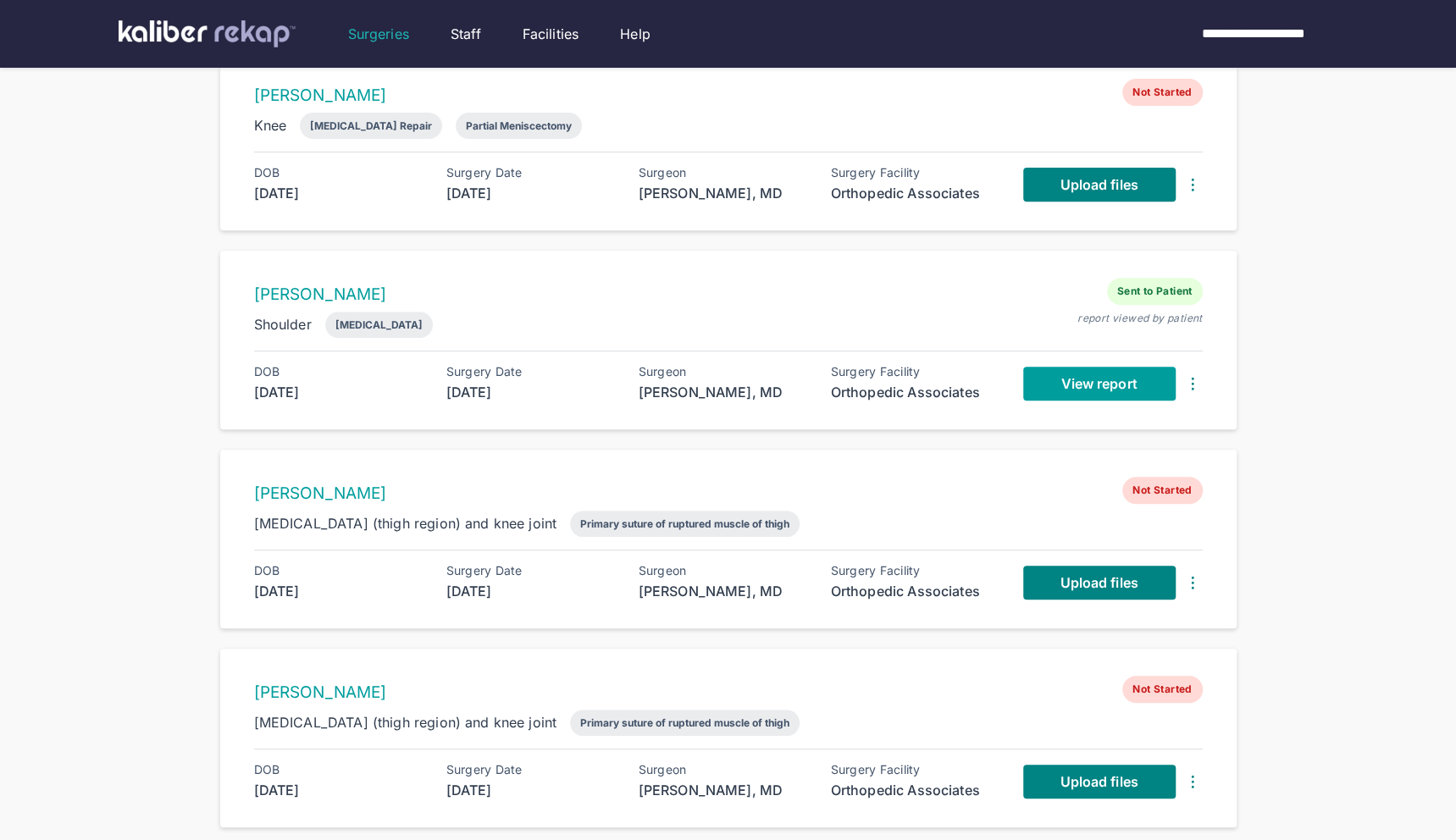
click at [1065, 385] on span "View report" at bounding box center [1099, 384] width 76 height 17
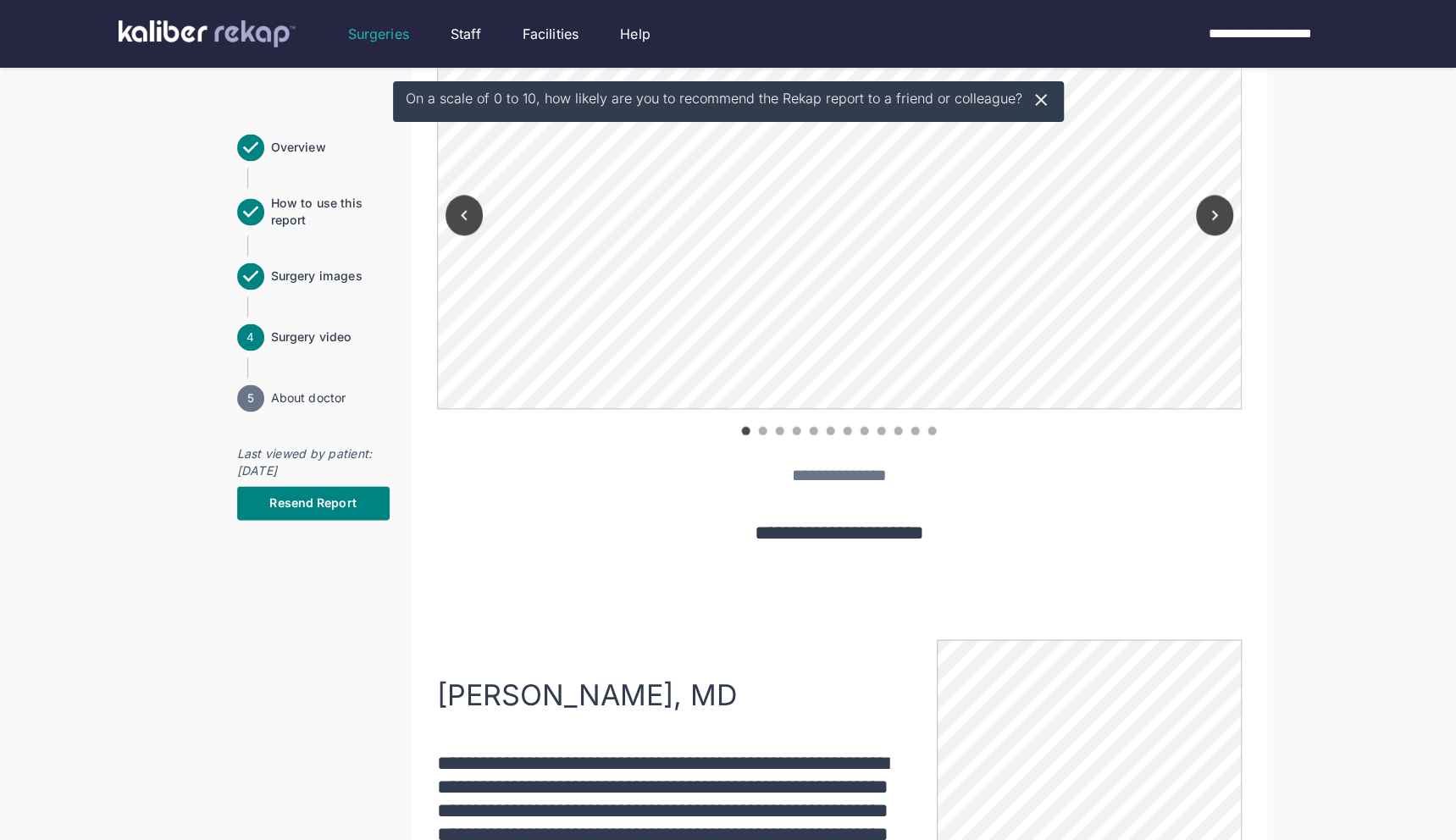
scroll to position [1563, 0]
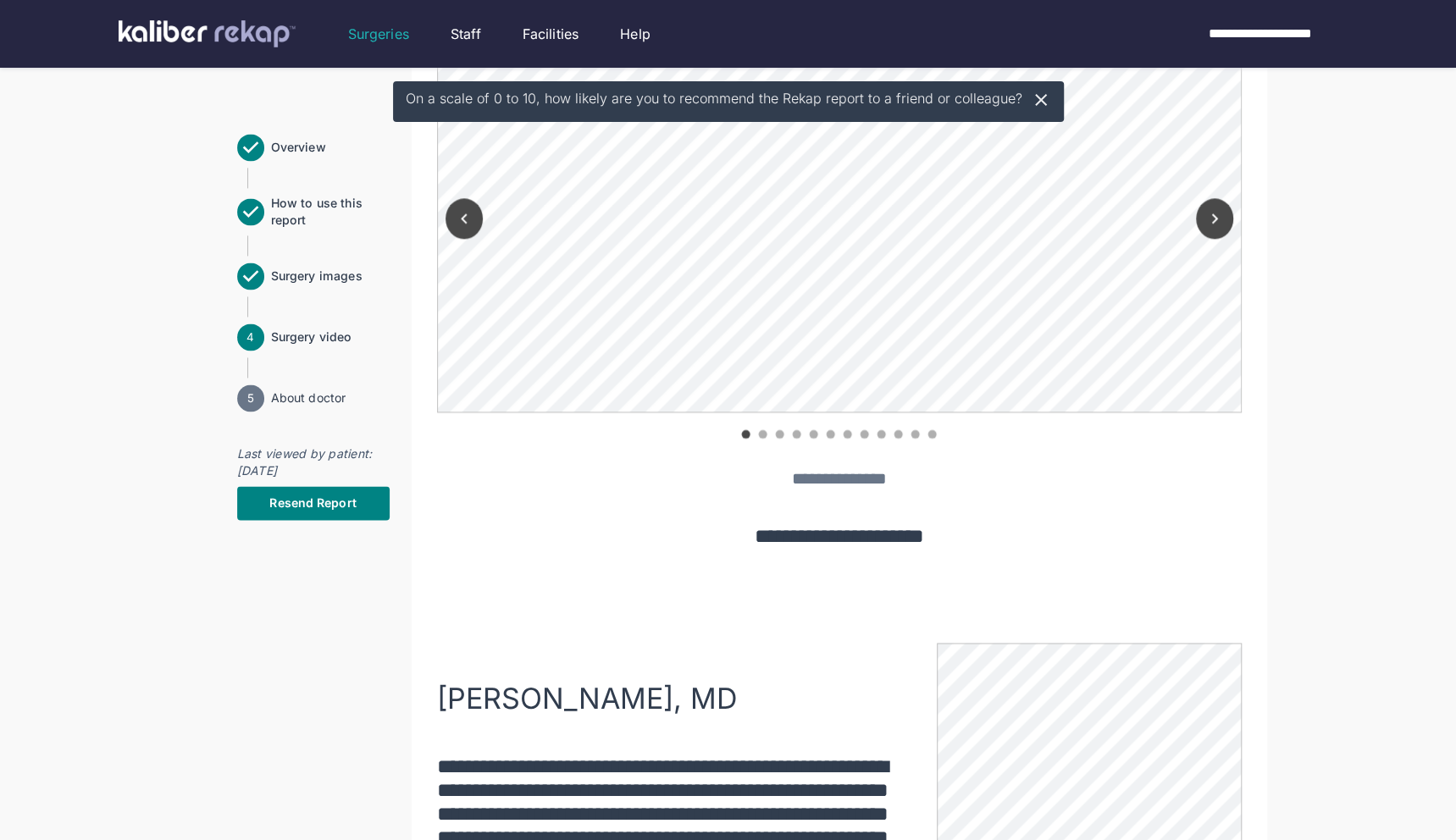
click at [1043, 104] on icon at bounding box center [1041, 100] width 20 height 20
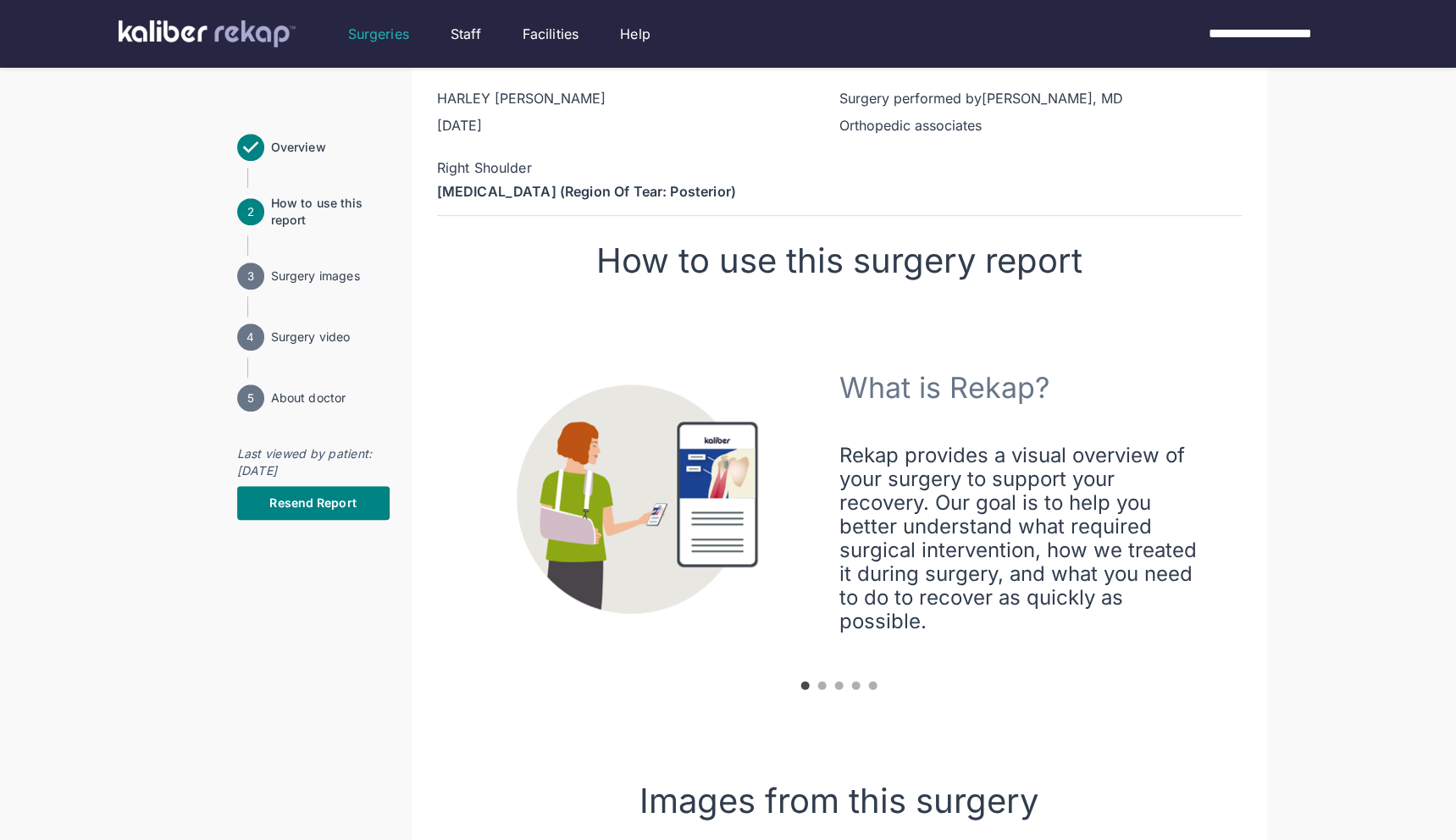
scroll to position [0, 0]
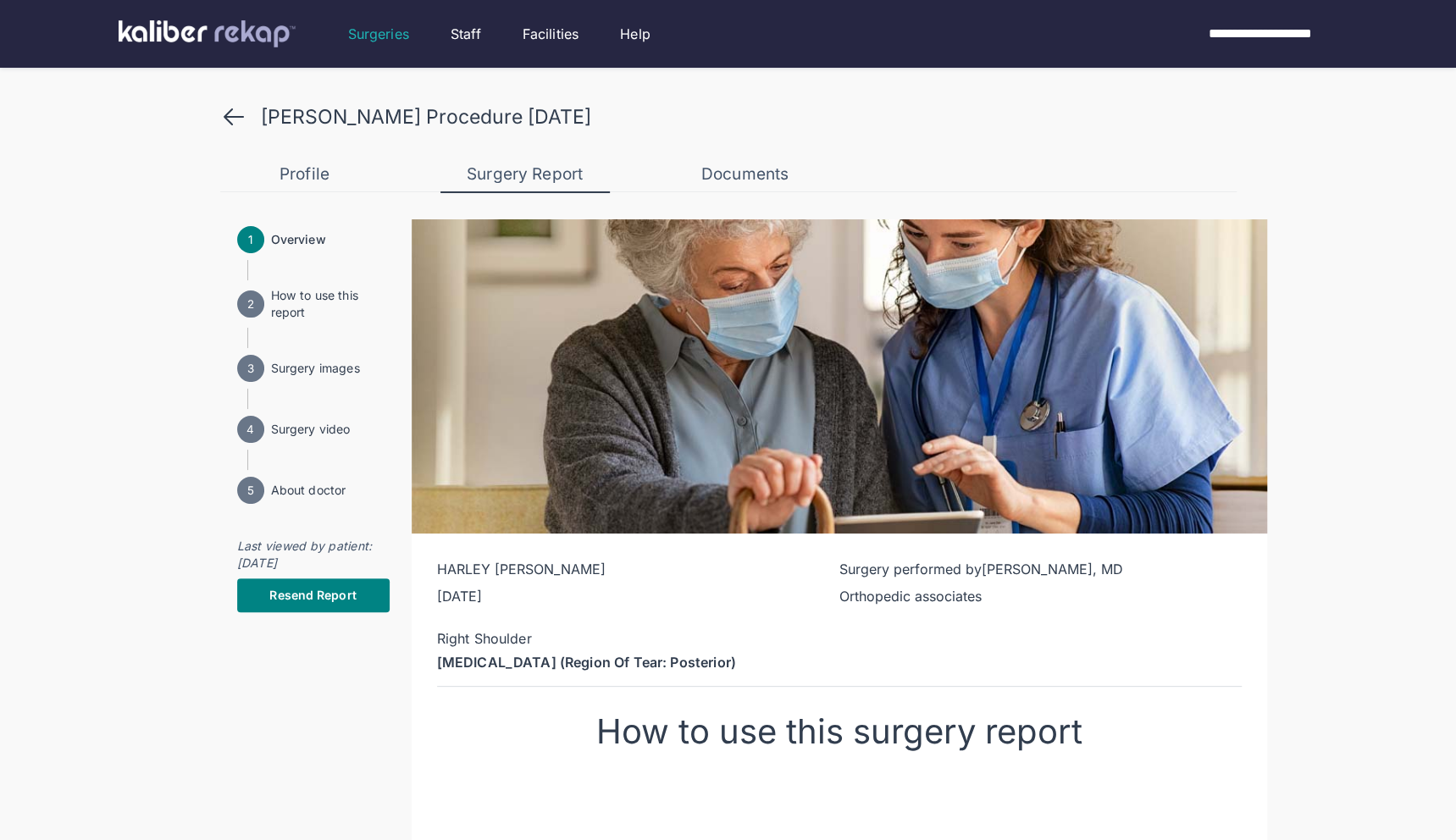
click at [227, 115] on icon at bounding box center [234, 117] width 27 height 27
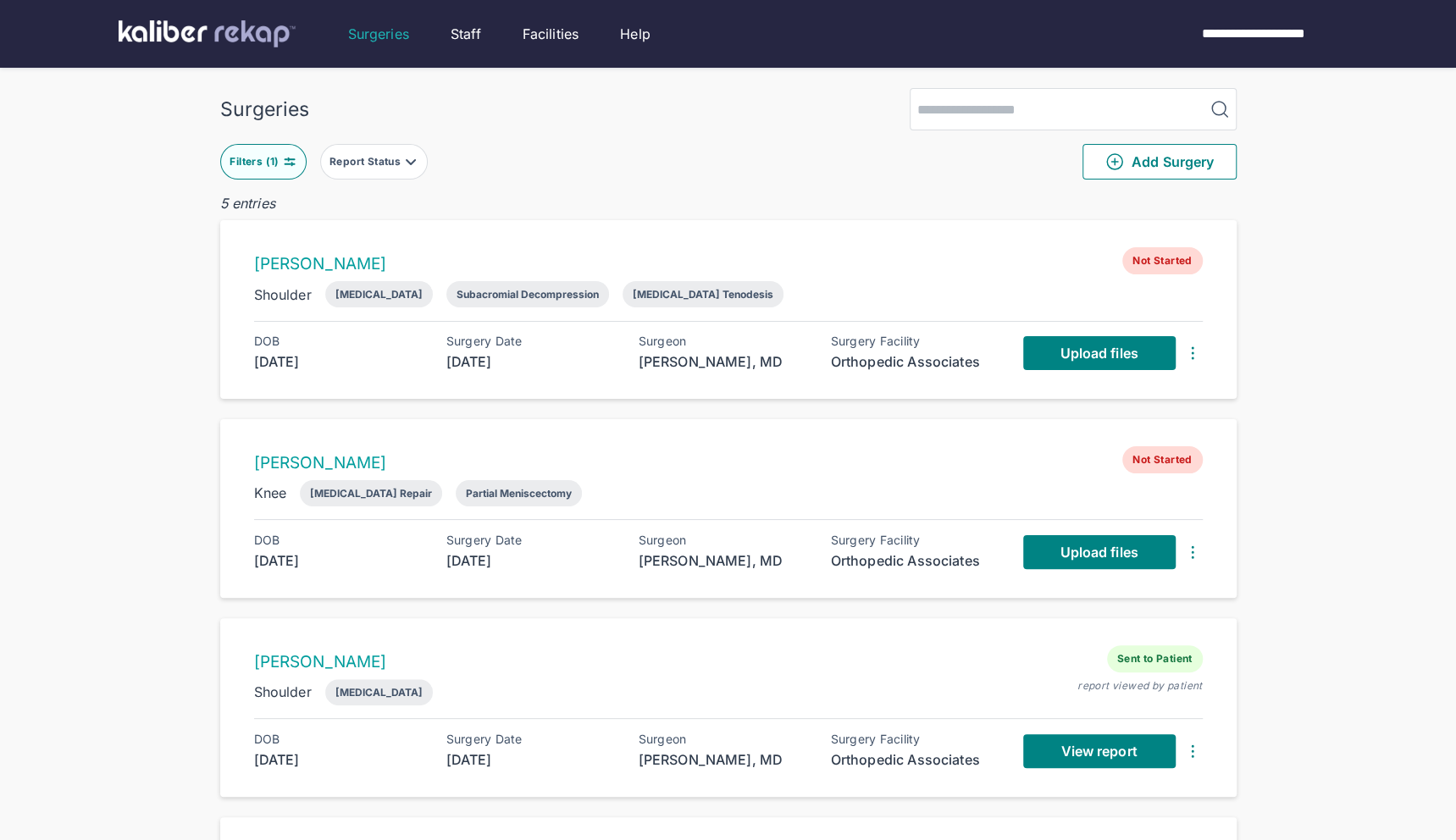
click at [267, 155] on div "Filters ( 1 )" at bounding box center [256, 162] width 53 height 14
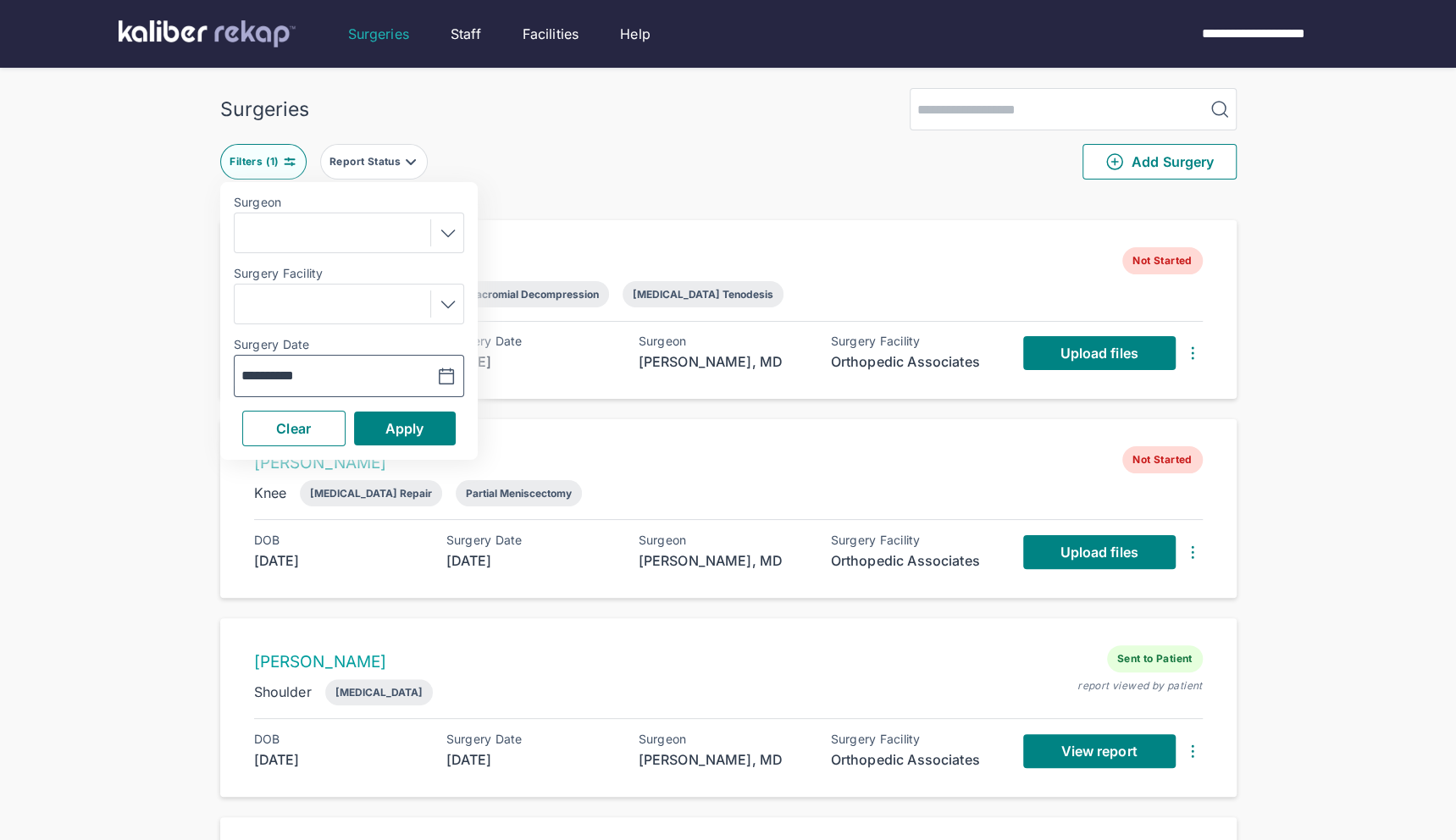
click at [459, 374] on button "button" at bounding box center [404, 376] width 117 height 39
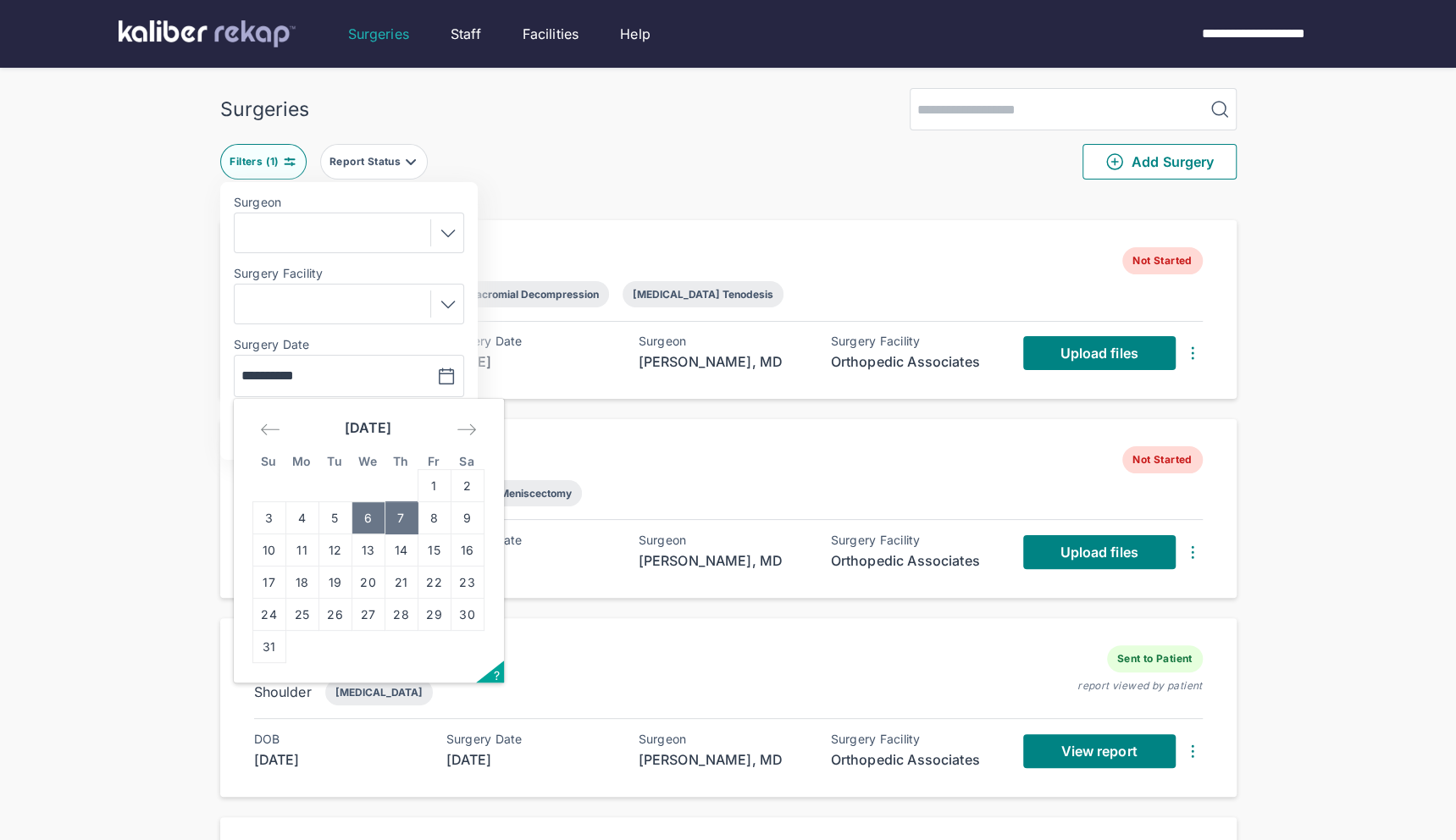
click at [367, 523] on td "6" at bounding box center [367, 518] width 33 height 32
type input "**********"
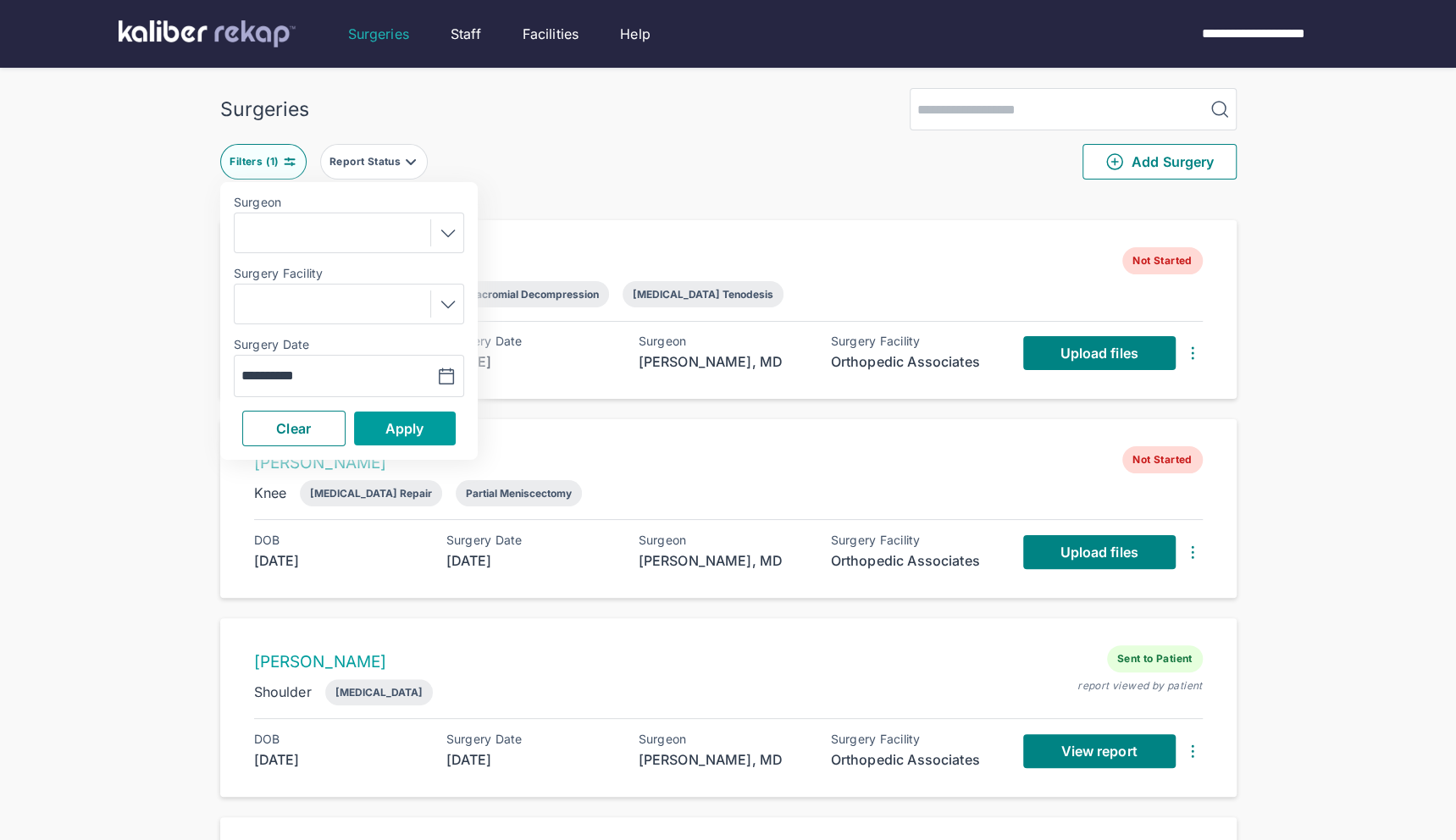
click at [432, 438] on button "Apply" at bounding box center [405, 428] width 102 height 34
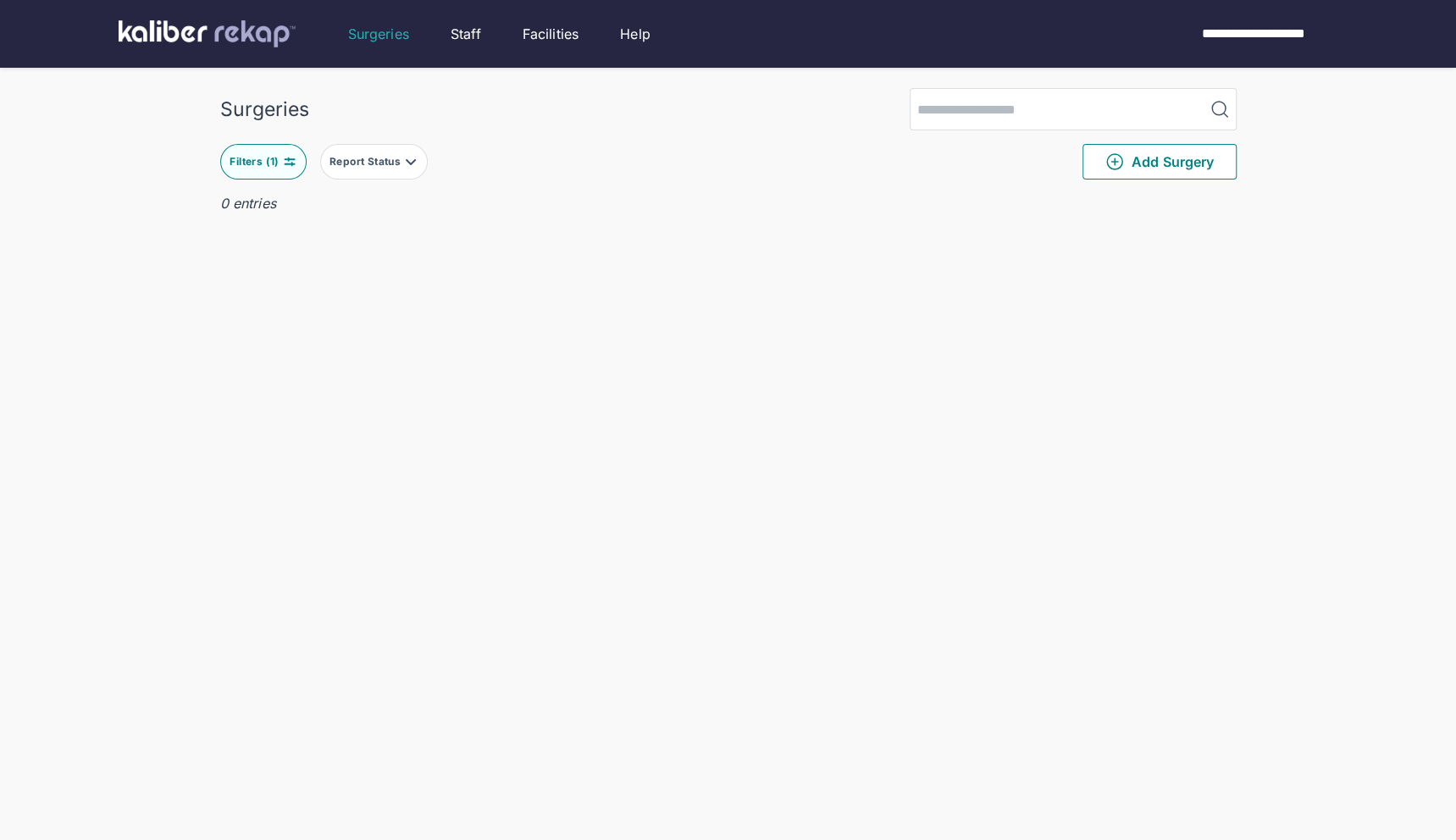
click at [261, 147] on button "Filters ( 1 )" at bounding box center [264, 162] width 87 height 36
click at [454, 372] on icon "button" at bounding box center [446, 377] width 20 height 20
click at [434, 486] on td "1" at bounding box center [434, 486] width 33 height 32
type input "**********"
click at [438, 423] on button "Apply" at bounding box center [405, 428] width 102 height 34
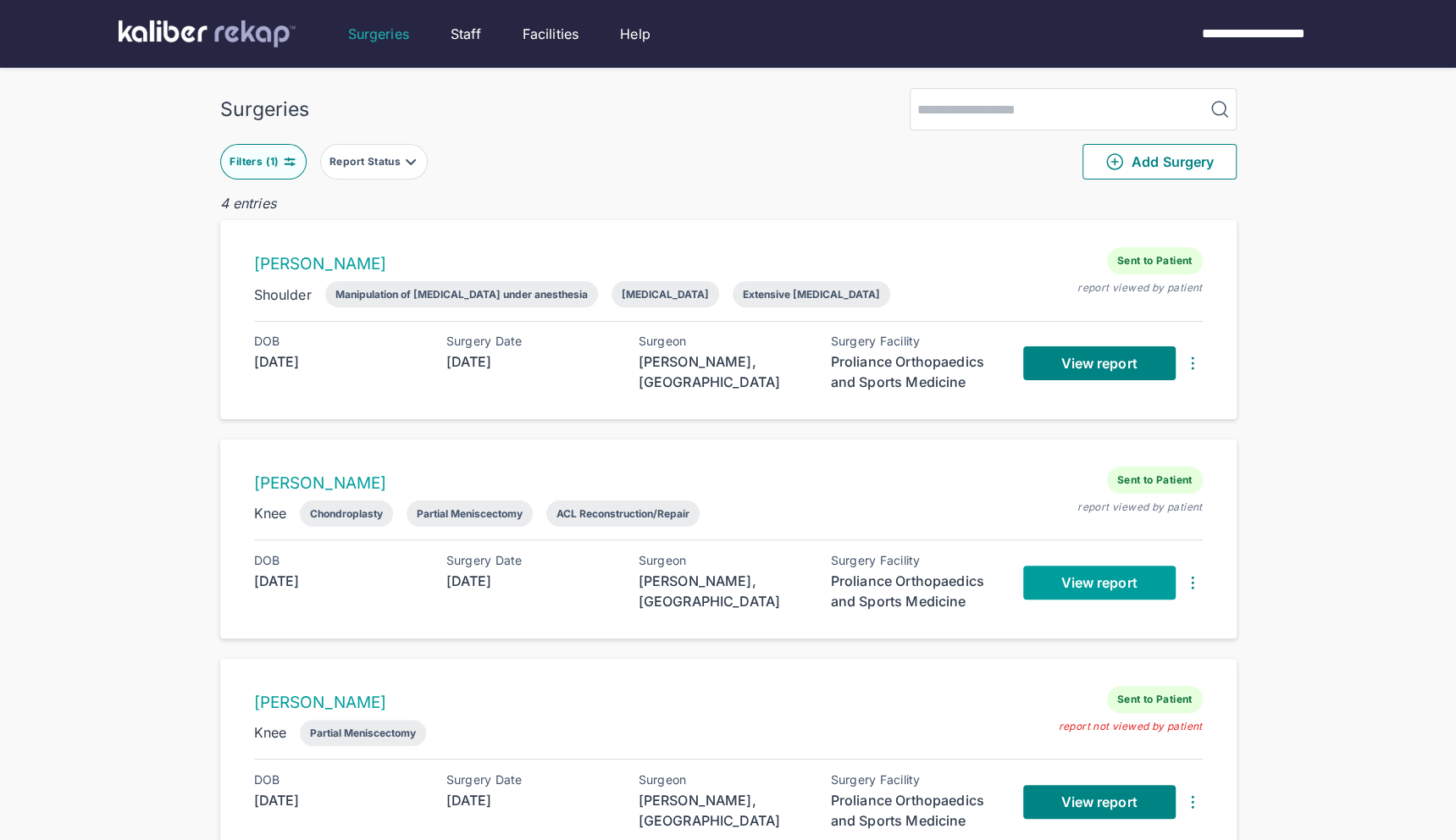
click at [1070, 583] on span "View report" at bounding box center [1099, 583] width 76 height 17
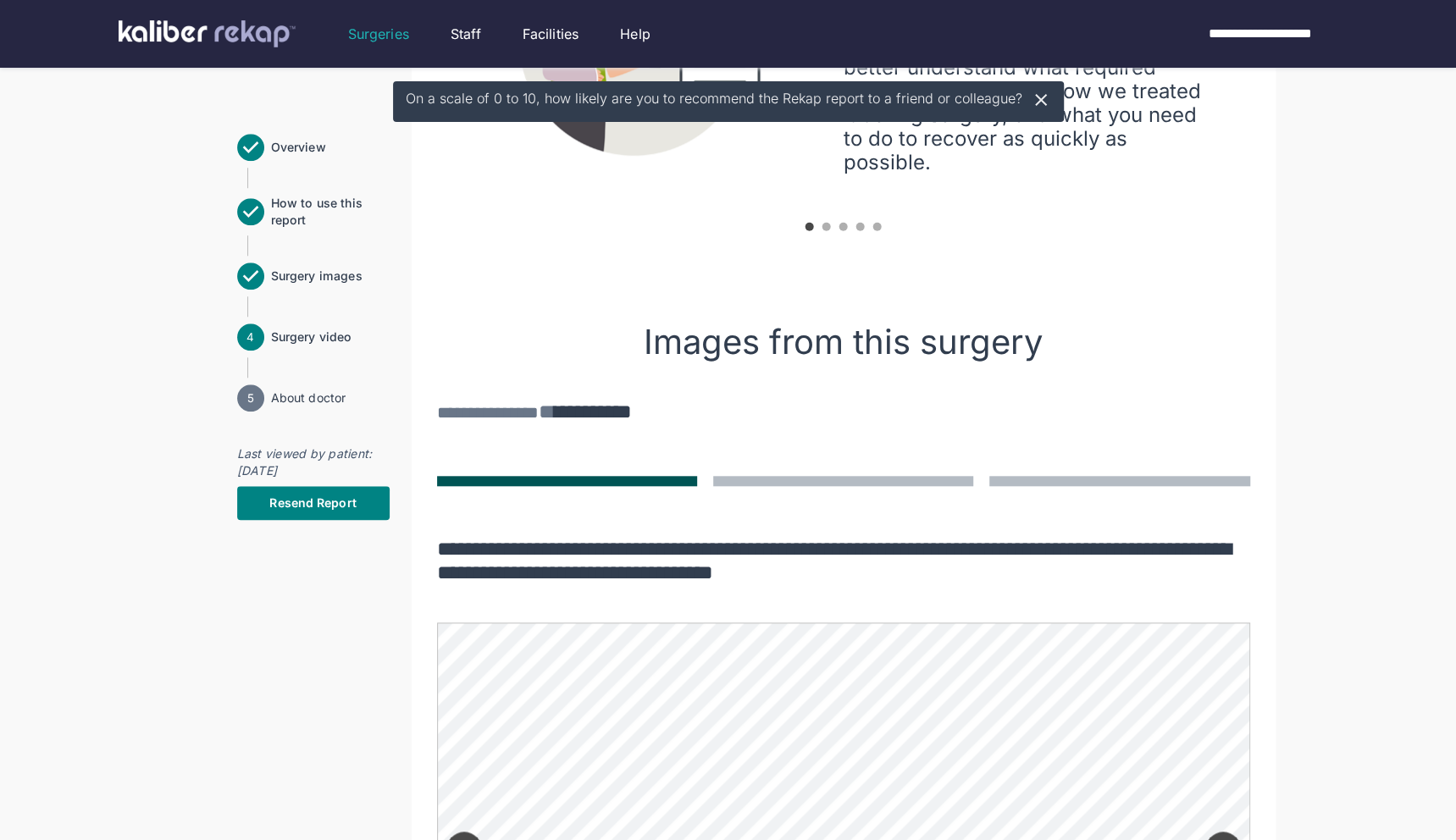
scroll to position [848, 0]
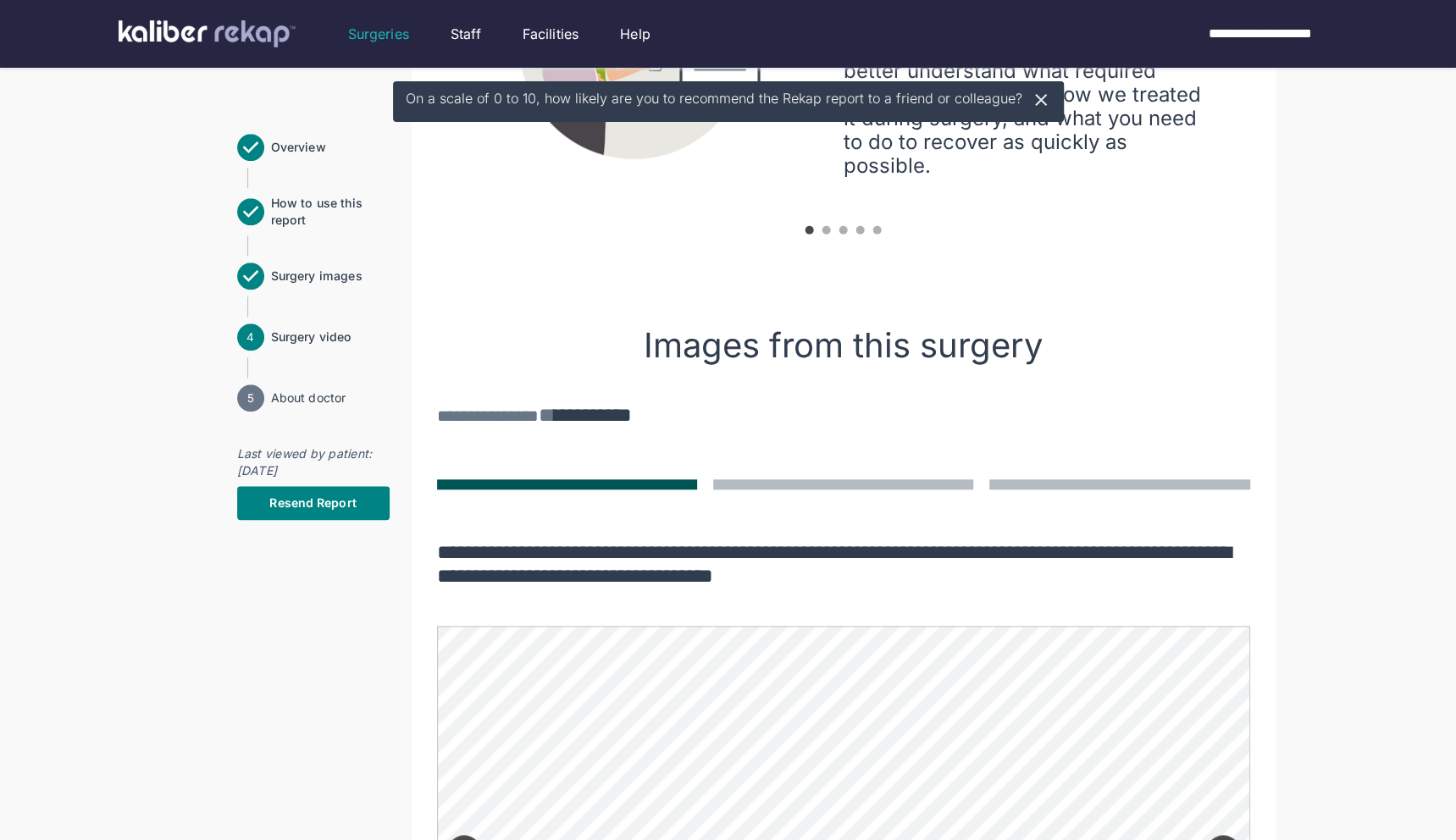
click at [1042, 104] on icon at bounding box center [1041, 100] width 20 height 20
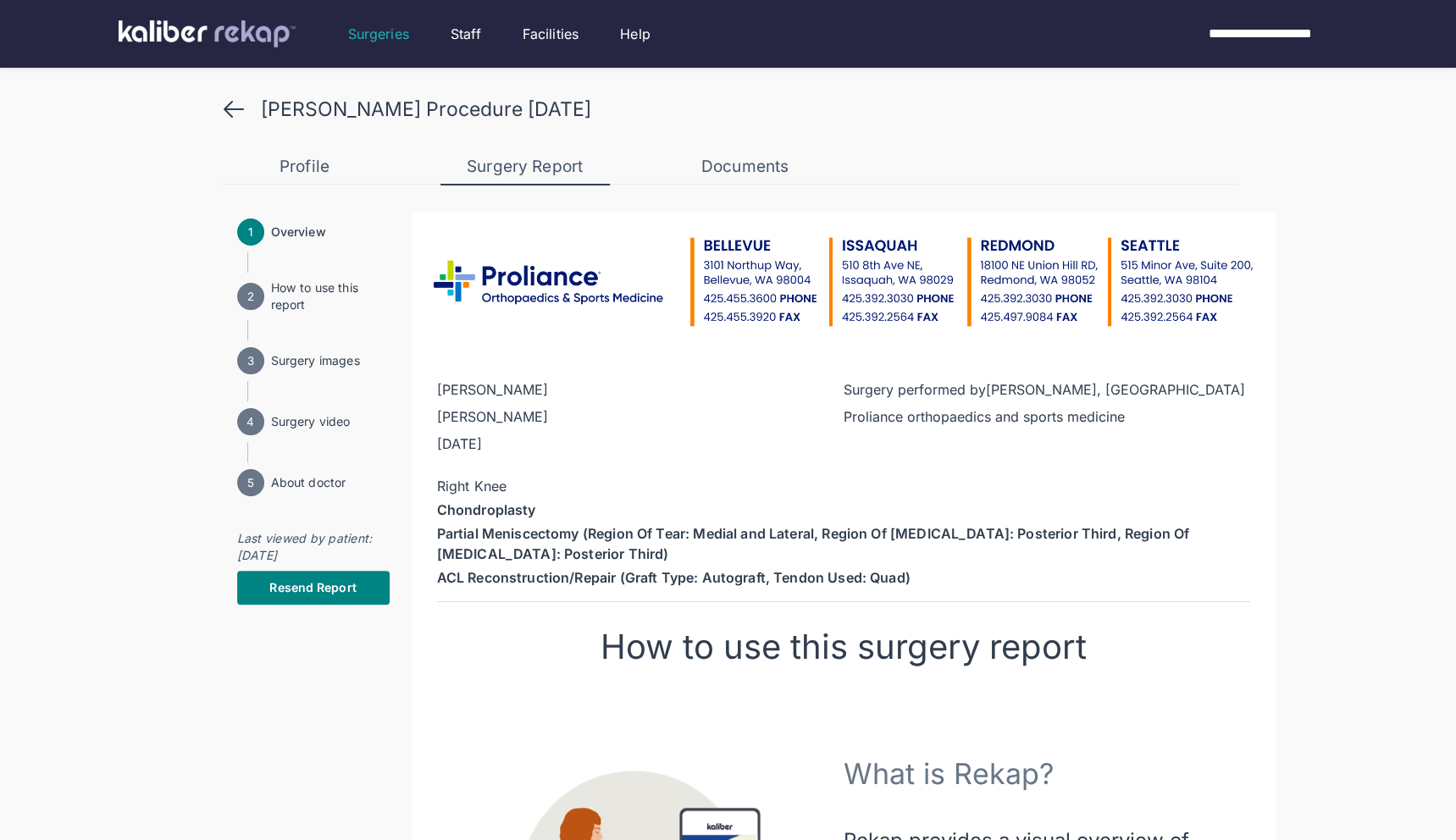
scroll to position [0, 0]
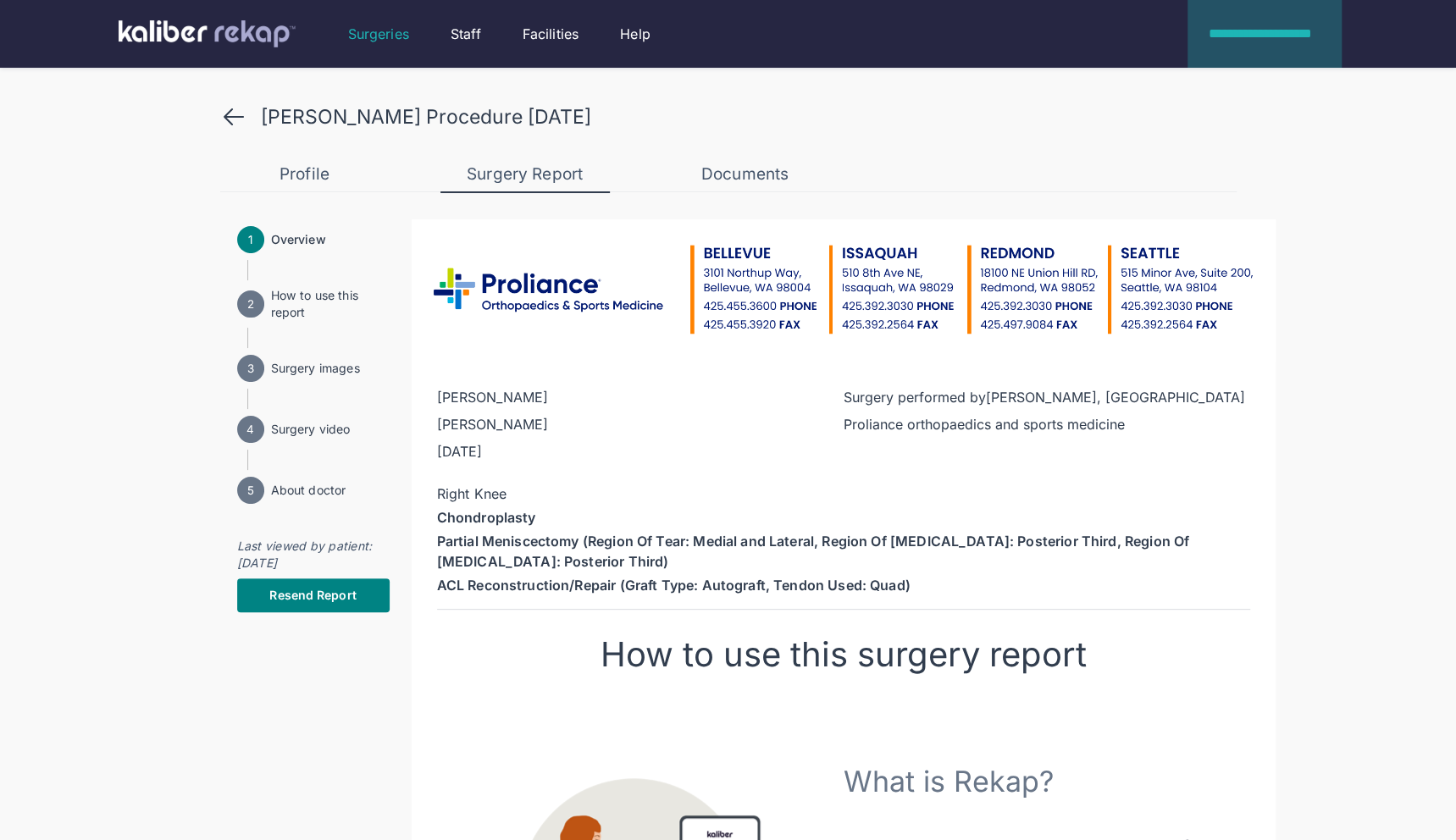
click at [1290, 35] on div "**********" at bounding box center [1265, 34] width 154 height 20
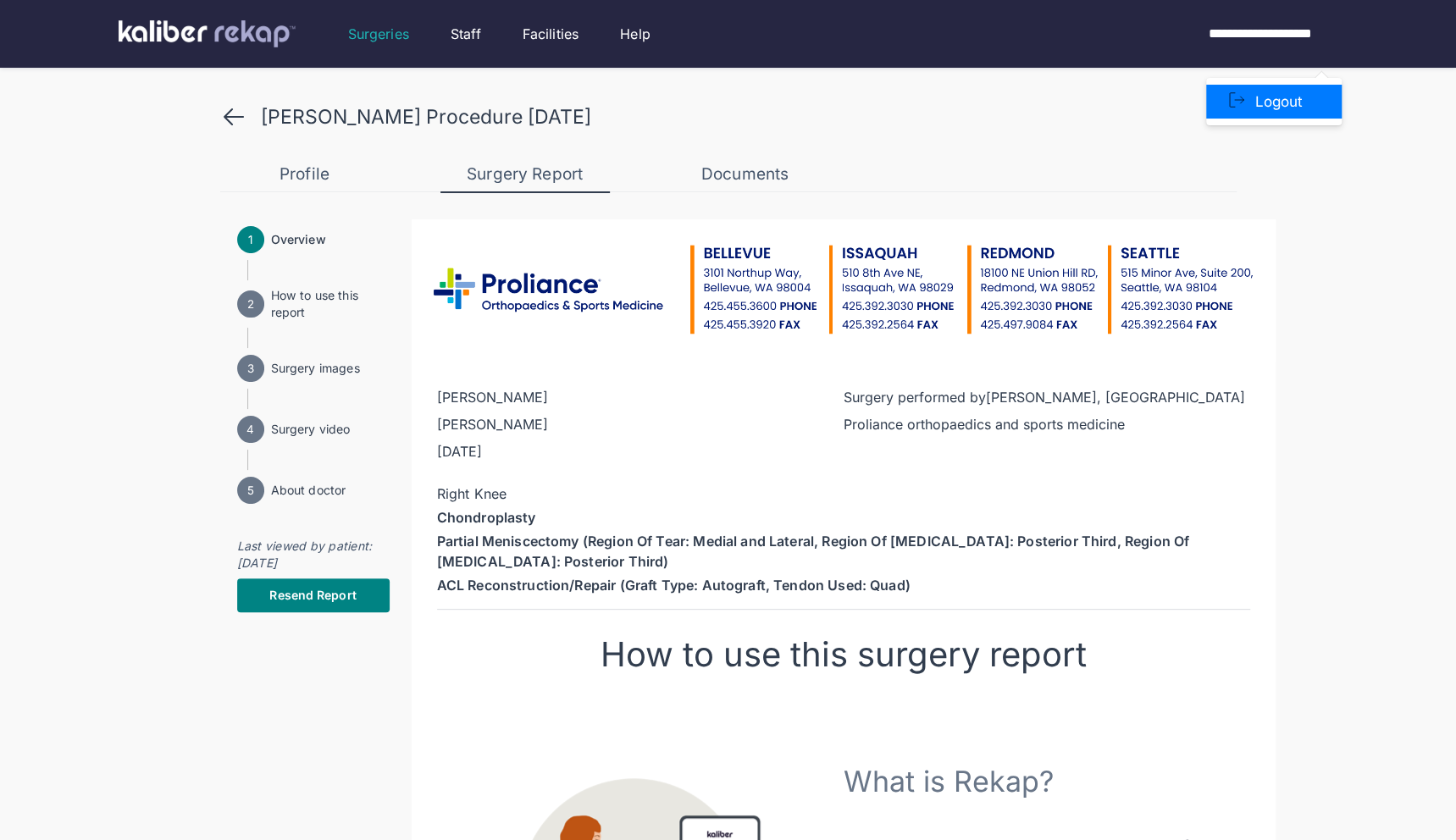
click at [1257, 99] on li "Logout" at bounding box center [1274, 102] width 136 height 34
